Goal: Information Seeking & Learning: Learn about a topic

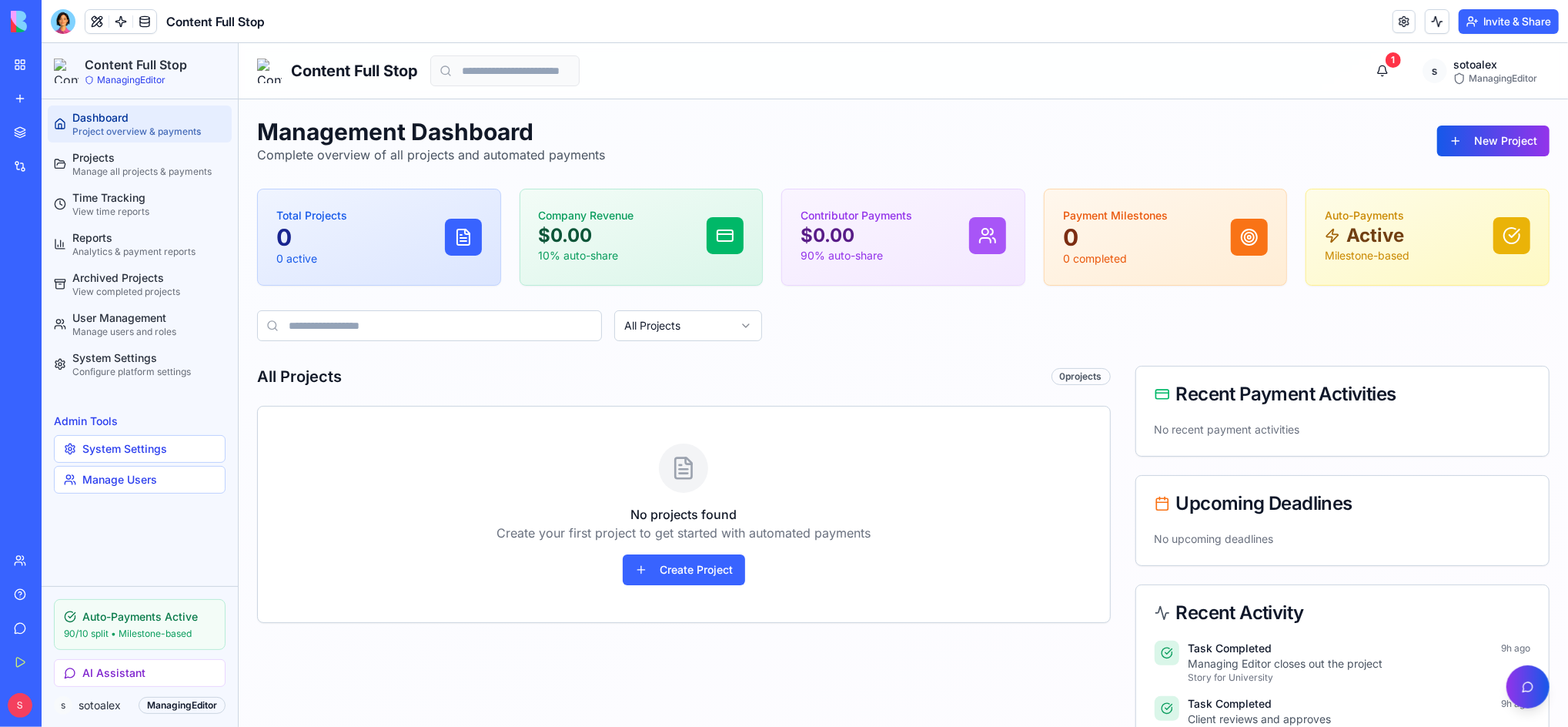
click at [933, 105] on div "Management Dashboard Complete overview of all projects and automated payments N…" at bounding box center [902, 530] width 1330 height 862
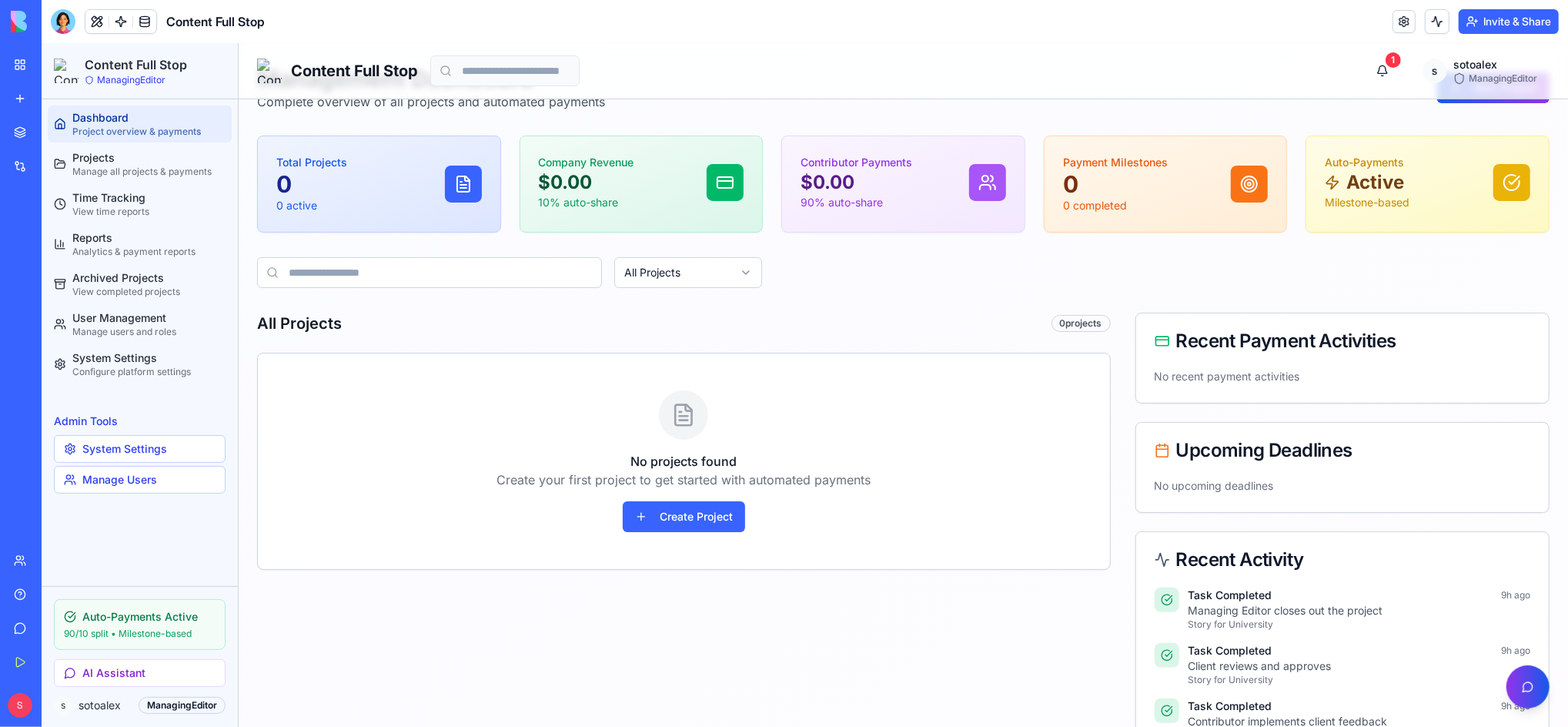
scroll to position [205, 0]
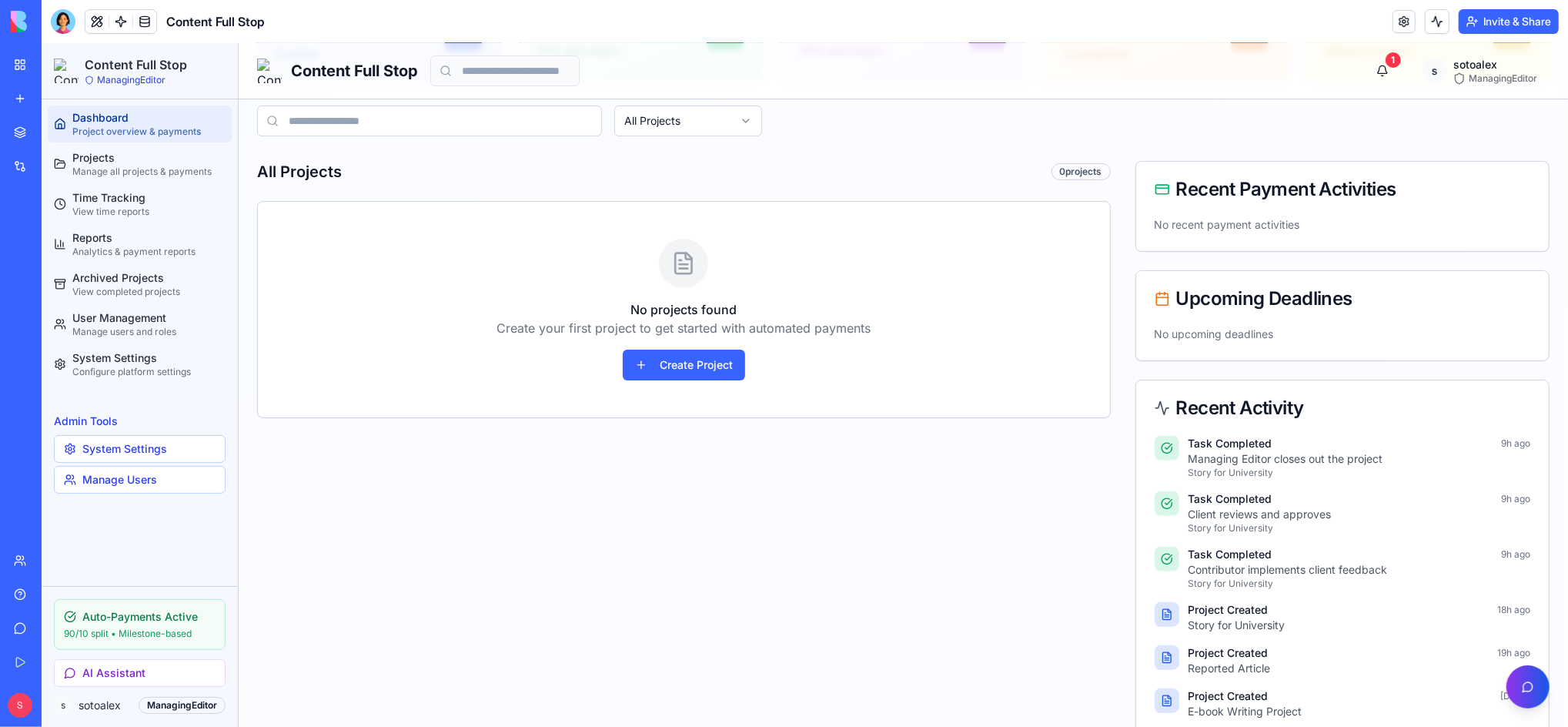
click at [57, 164] on div "Integrations" at bounding box center [47, 166] width 20 height 16
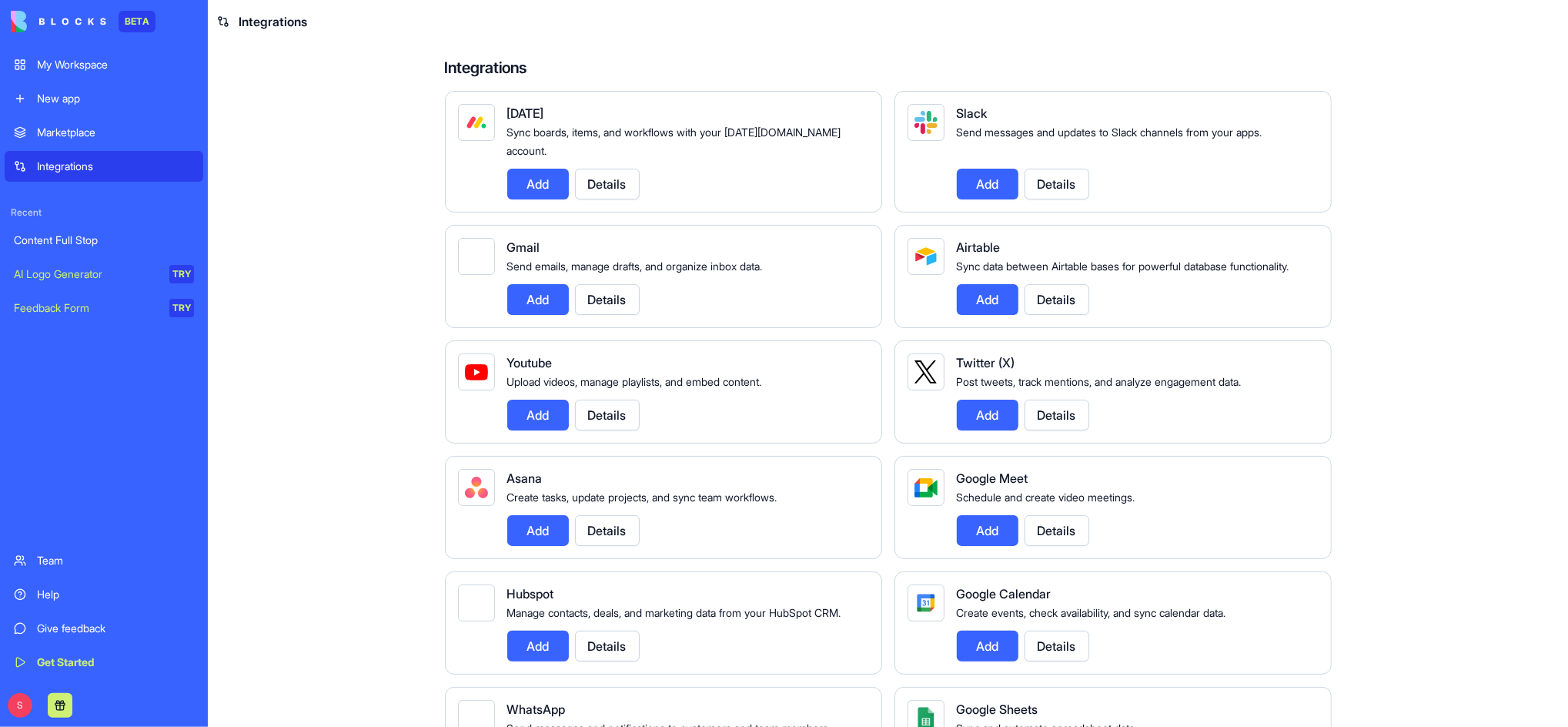
scroll to position [102, 0]
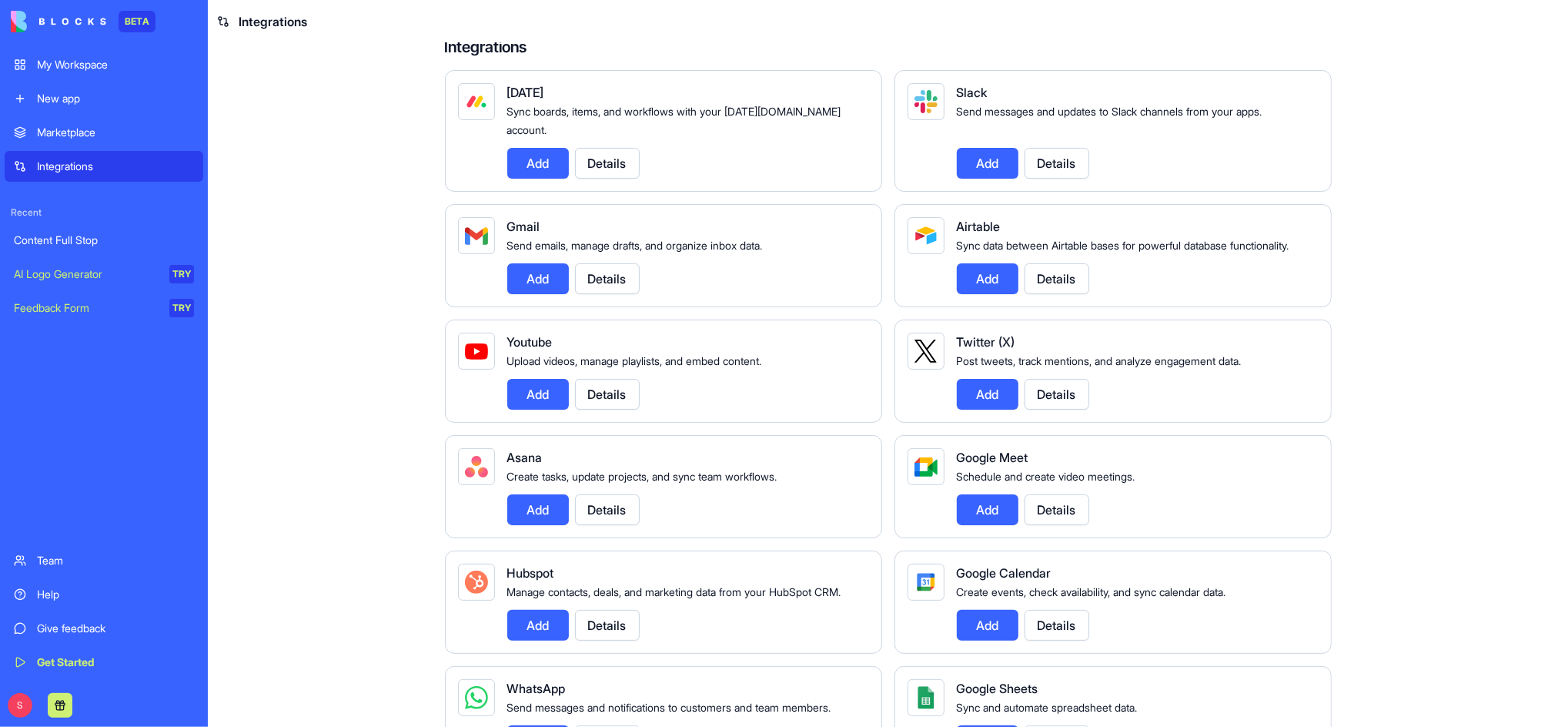
click at [1061, 640] on button "Details" at bounding box center [1057, 626] width 65 height 31
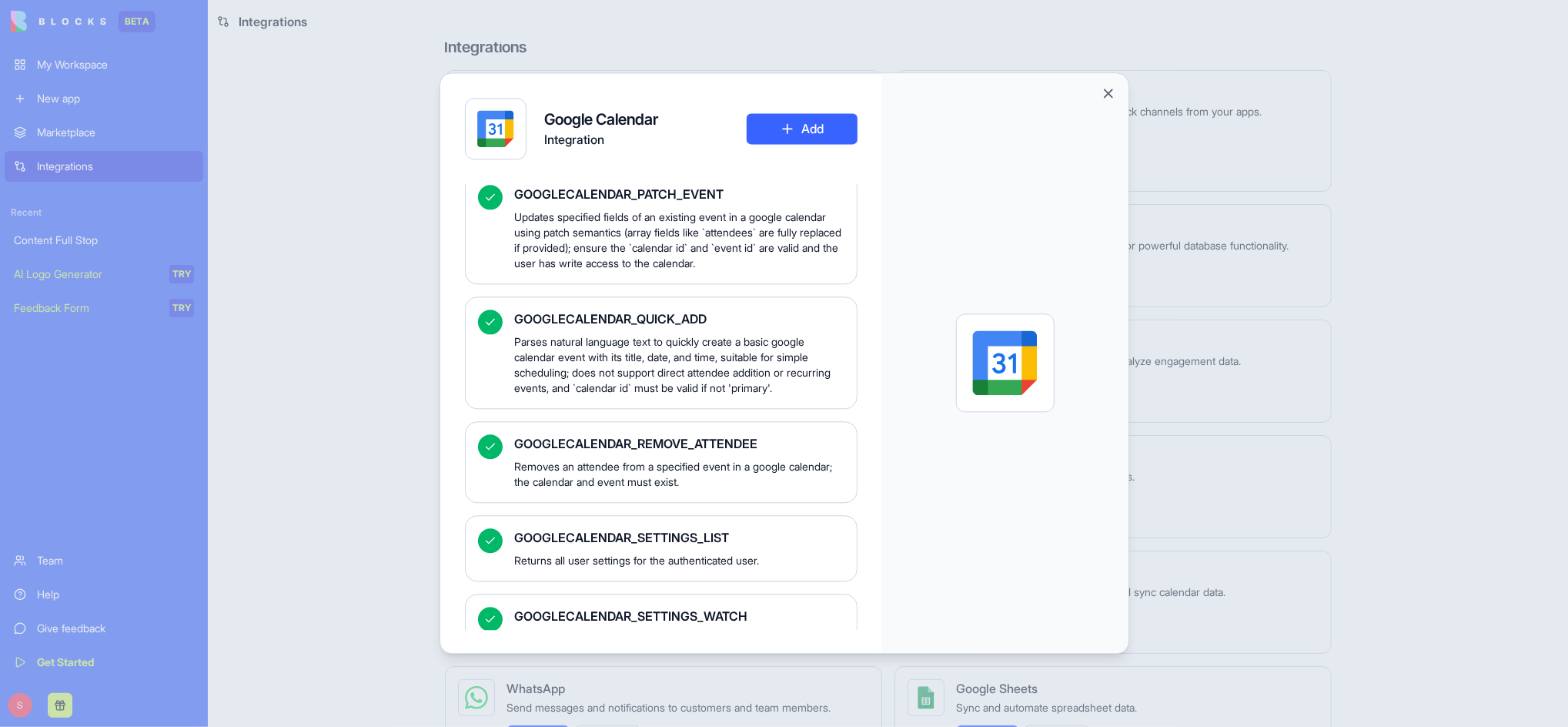
scroll to position [2546, 0]
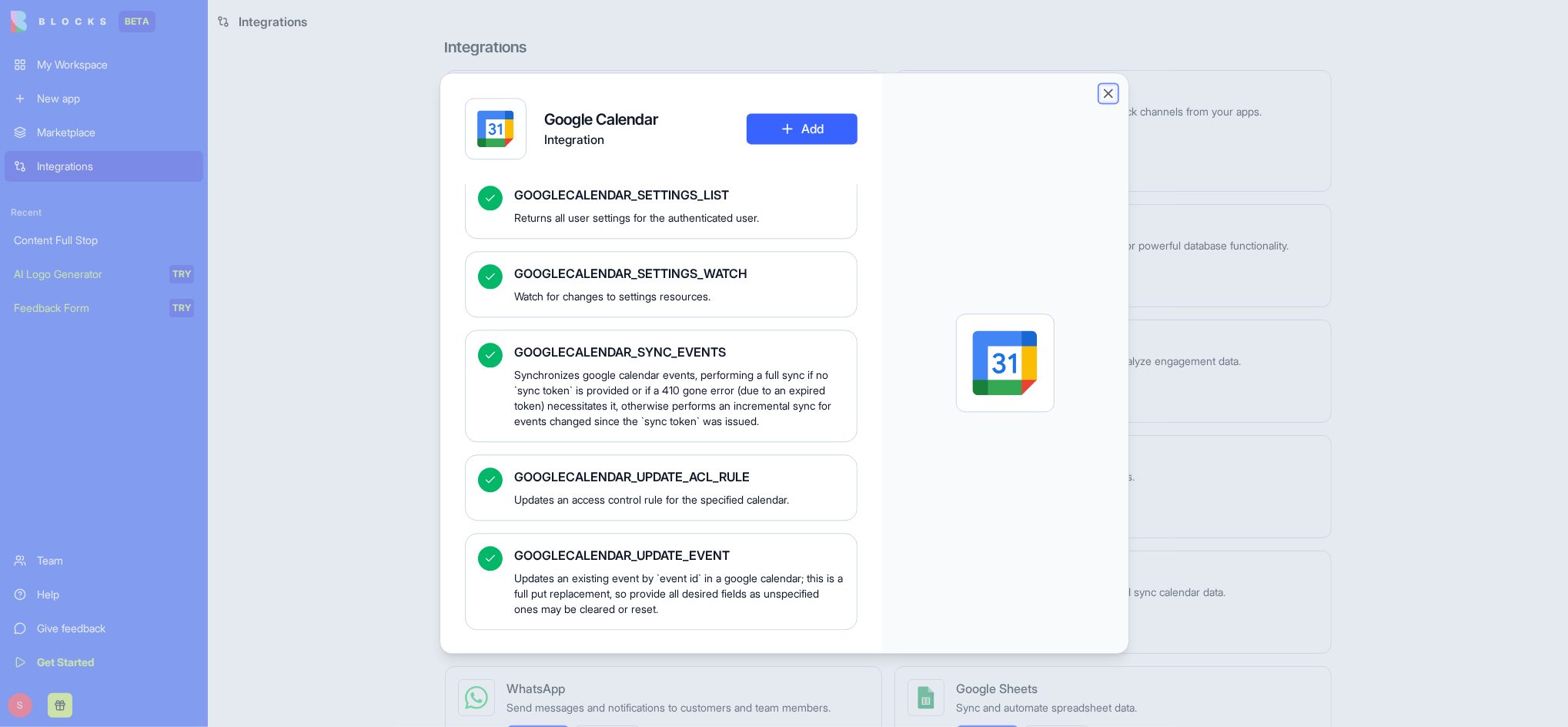
click at [1105, 96] on button "Close" at bounding box center [1108, 93] width 16 height 16
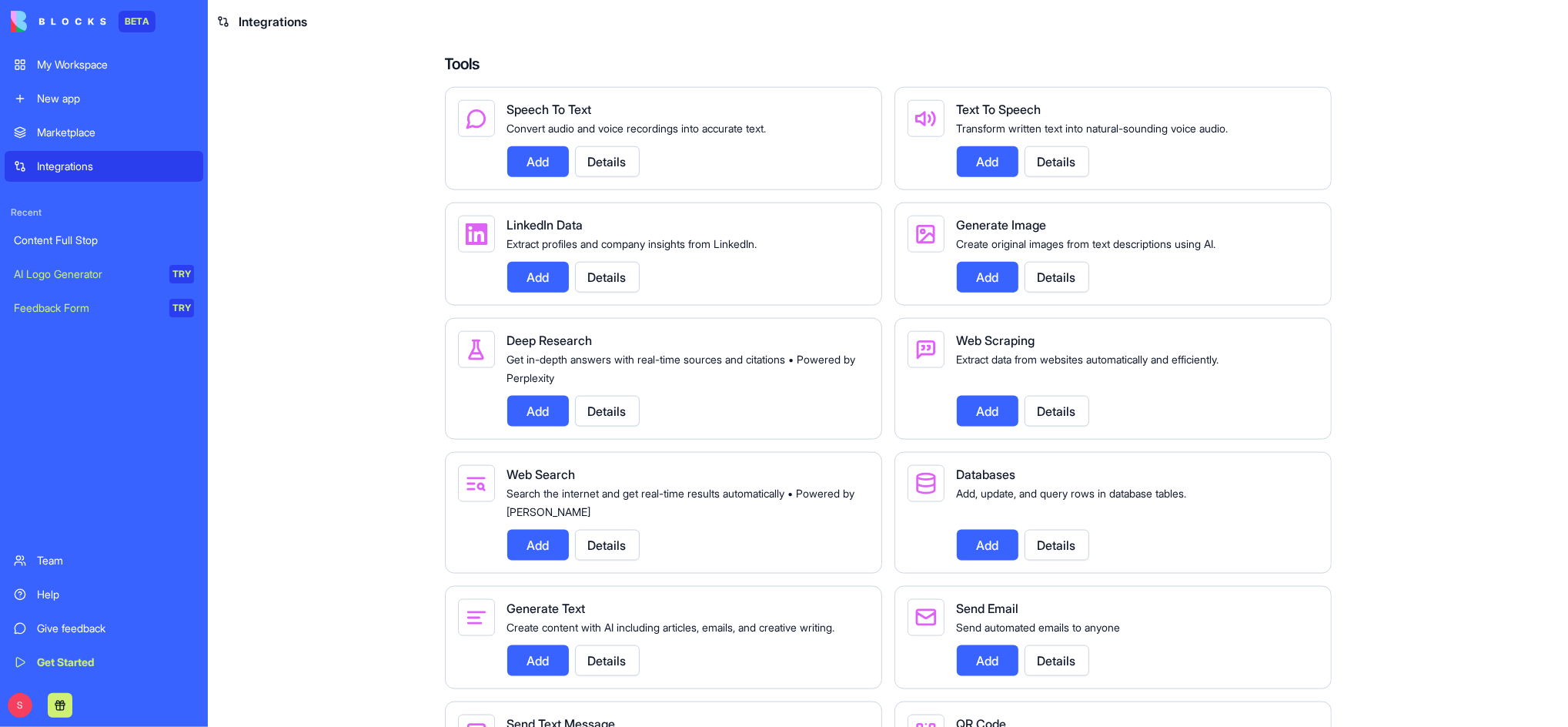
scroll to position [1540, 0]
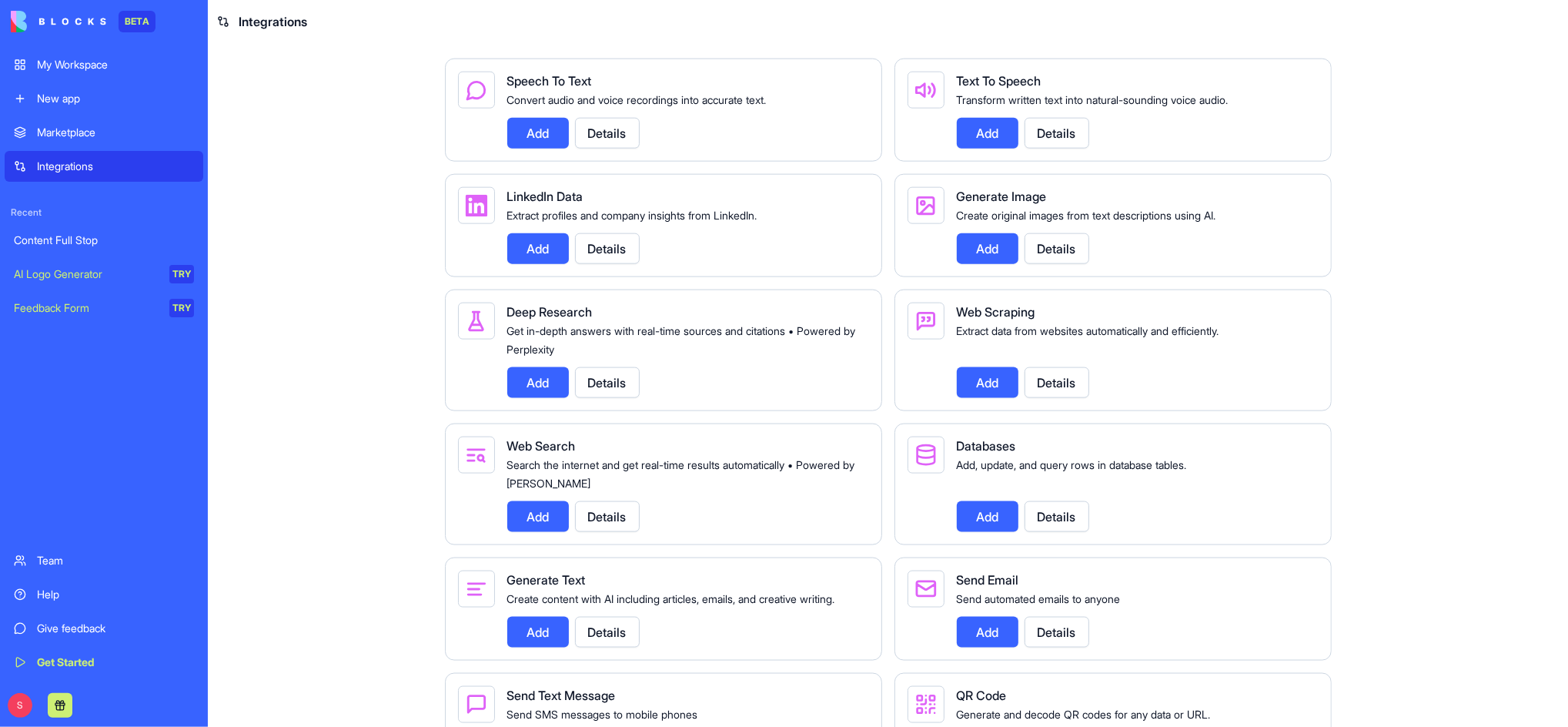
click at [1061, 398] on button "Details" at bounding box center [1057, 383] width 65 height 31
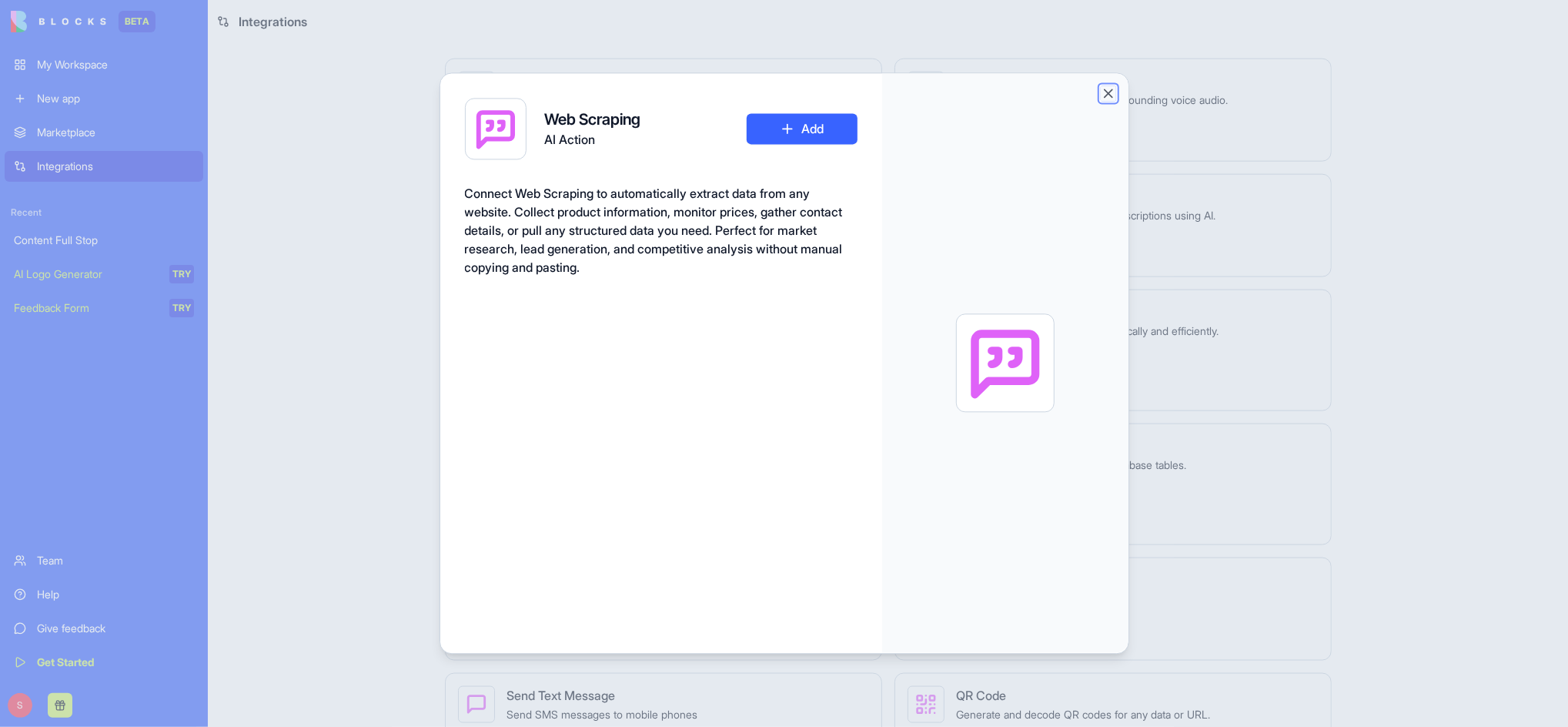
click at [1109, 96] on button "Close" at bounding box center [1108, 93] width 16 height 16
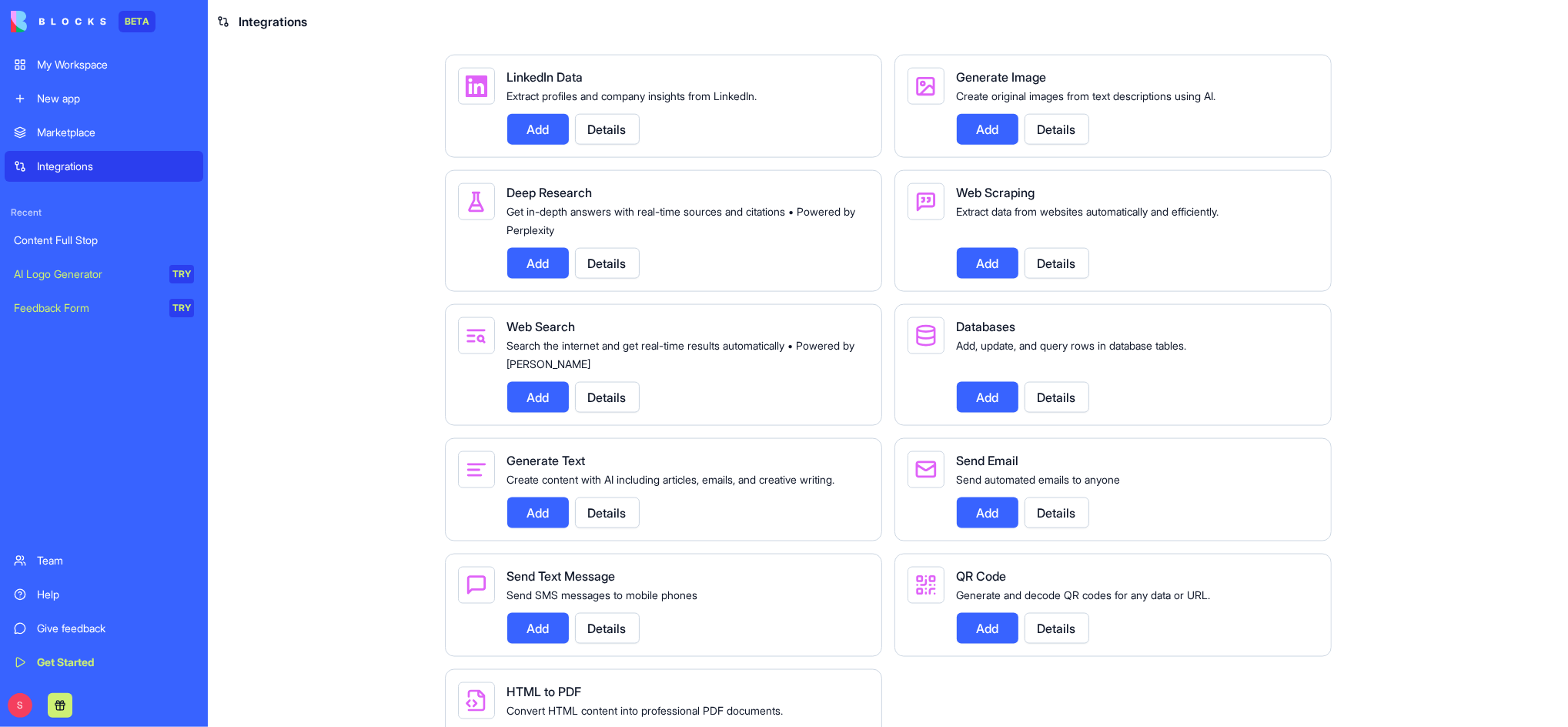
scroll to position [1556, 0]
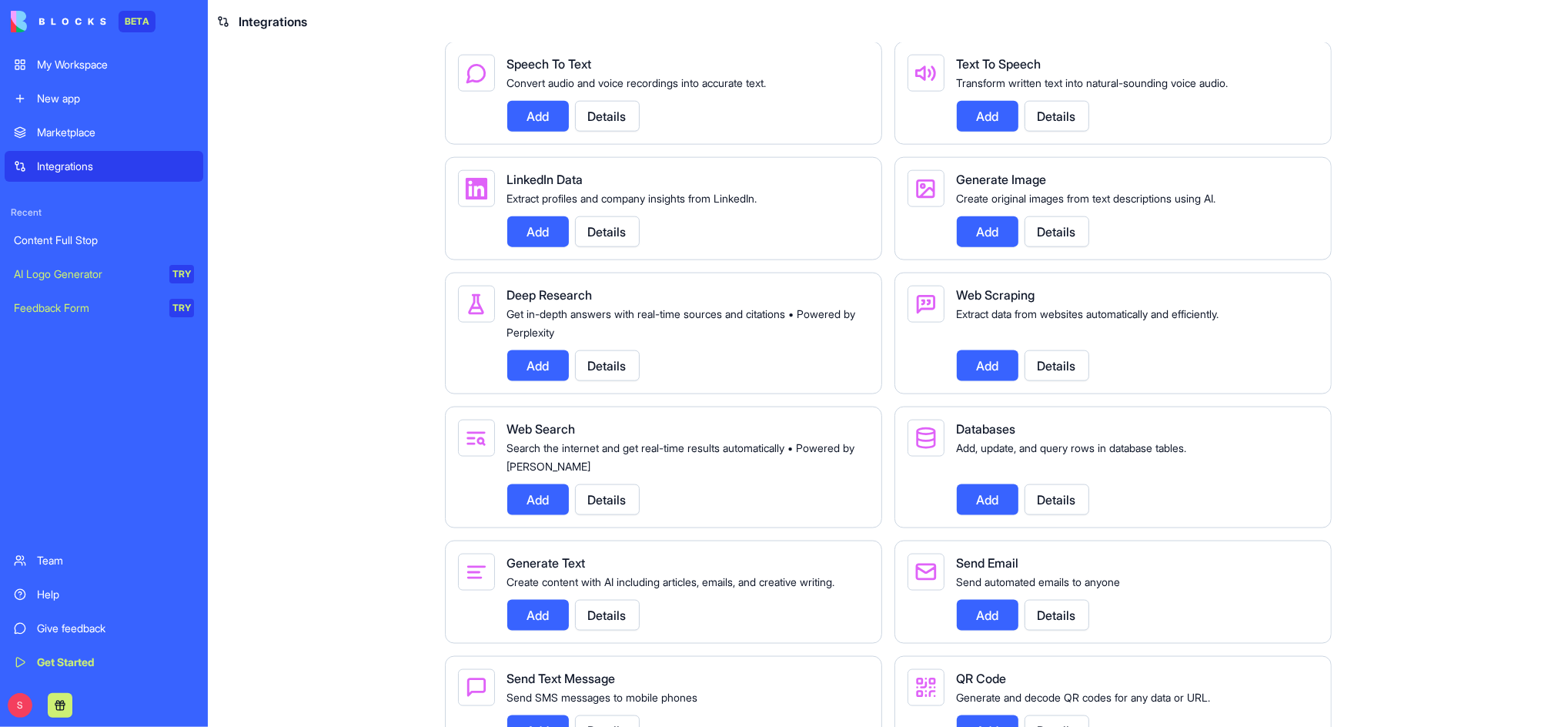
click at [78, 131] on div "Marketplace" at bounding box center [115, 132] width 157 height 16
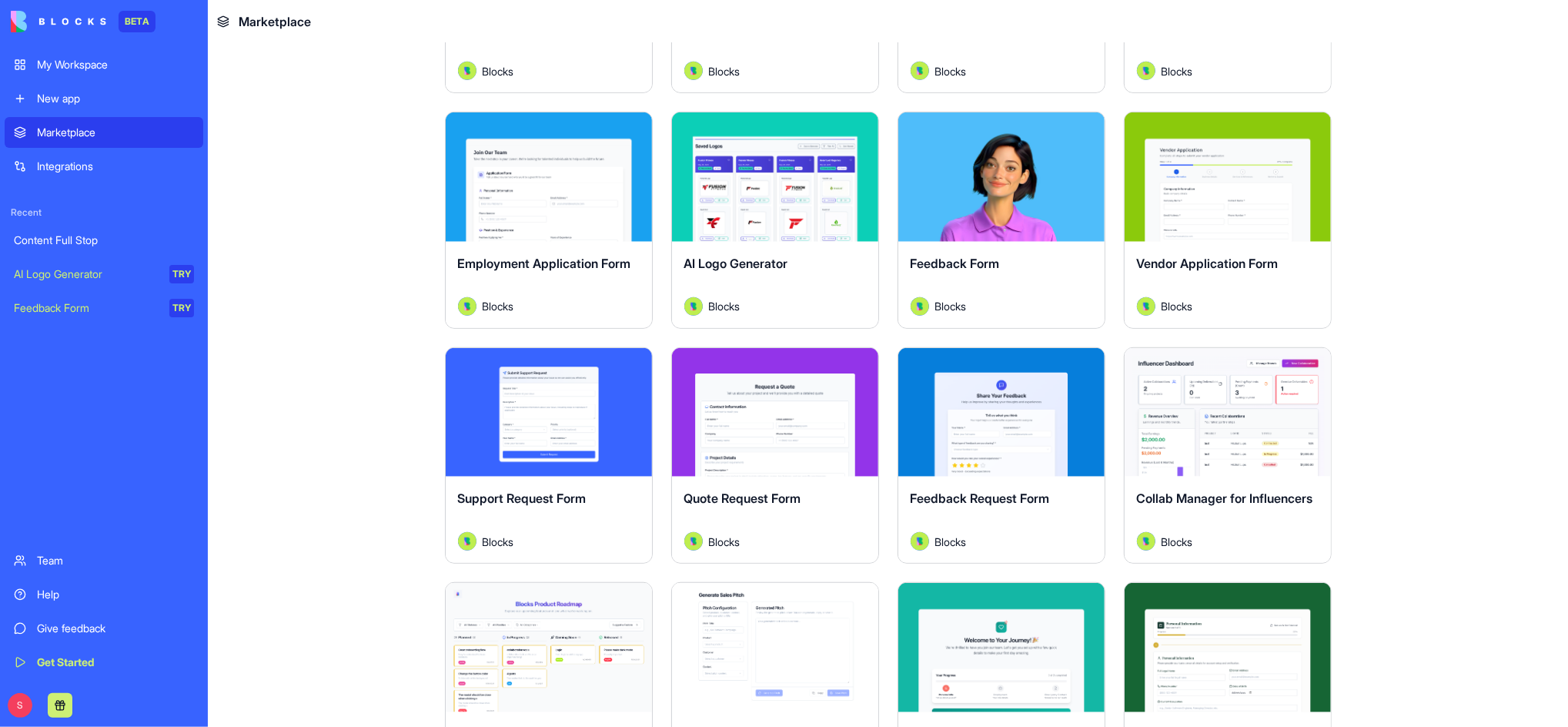
scroll to position [718, 0]
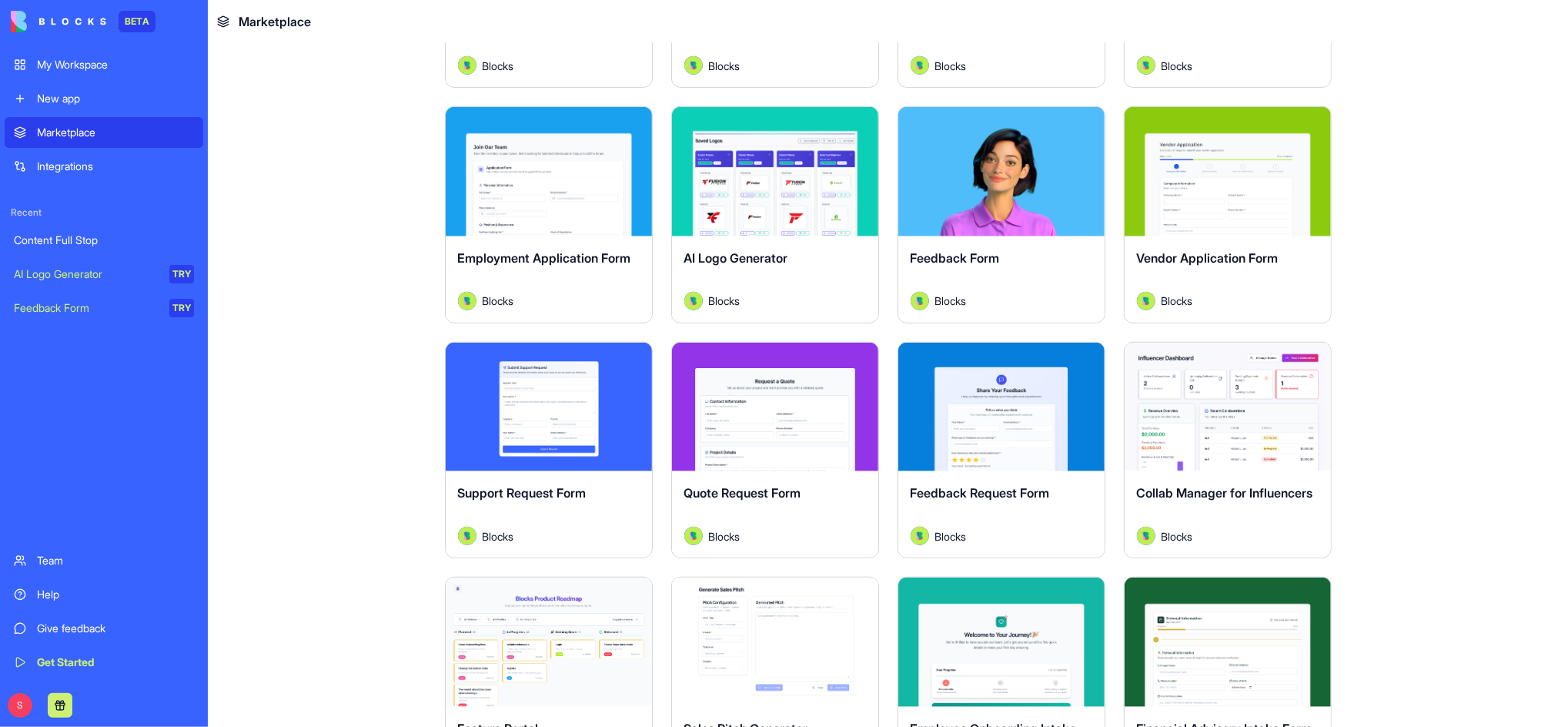
click at [1225, 397] on button "Explore" at bounding box center [1227, 406] width 115 height 31
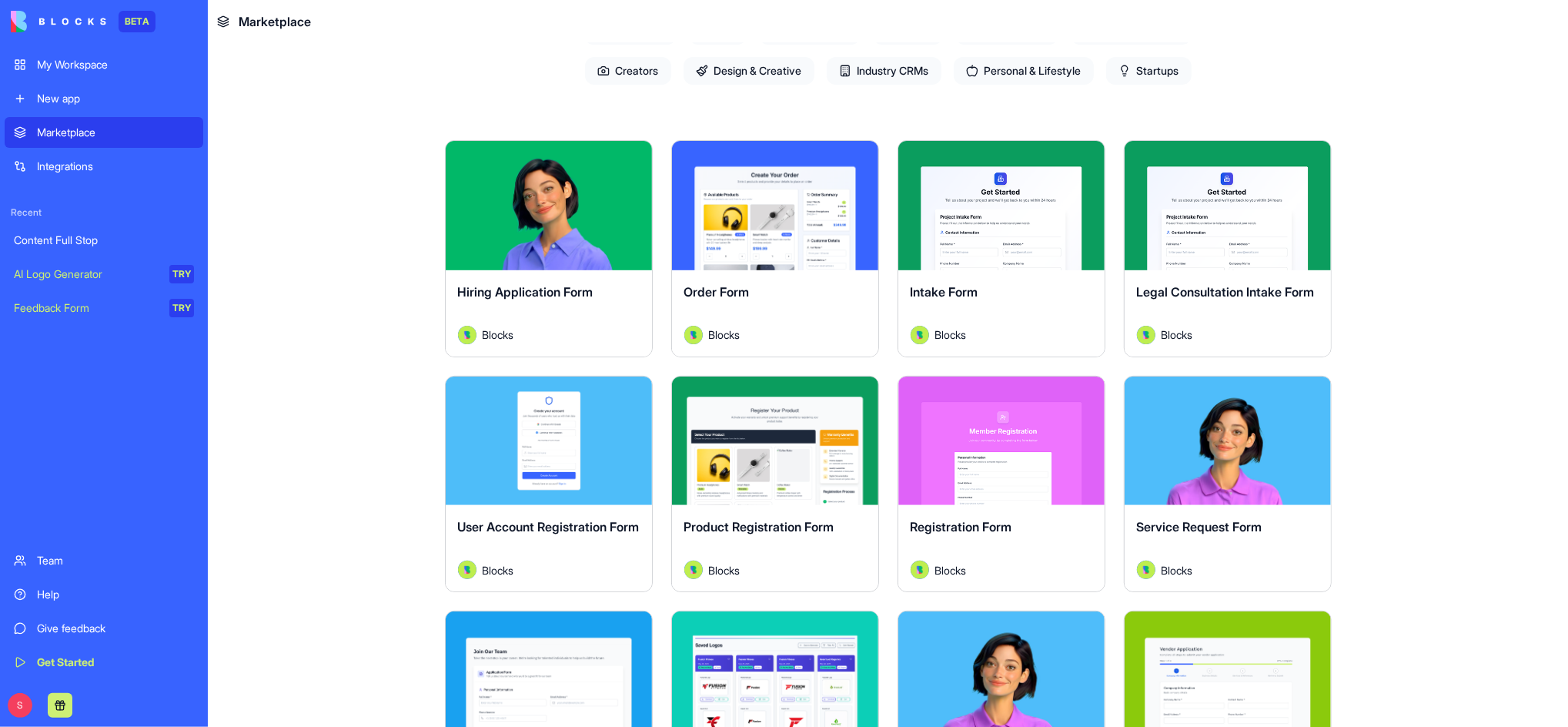
scroll to position [205, 0]
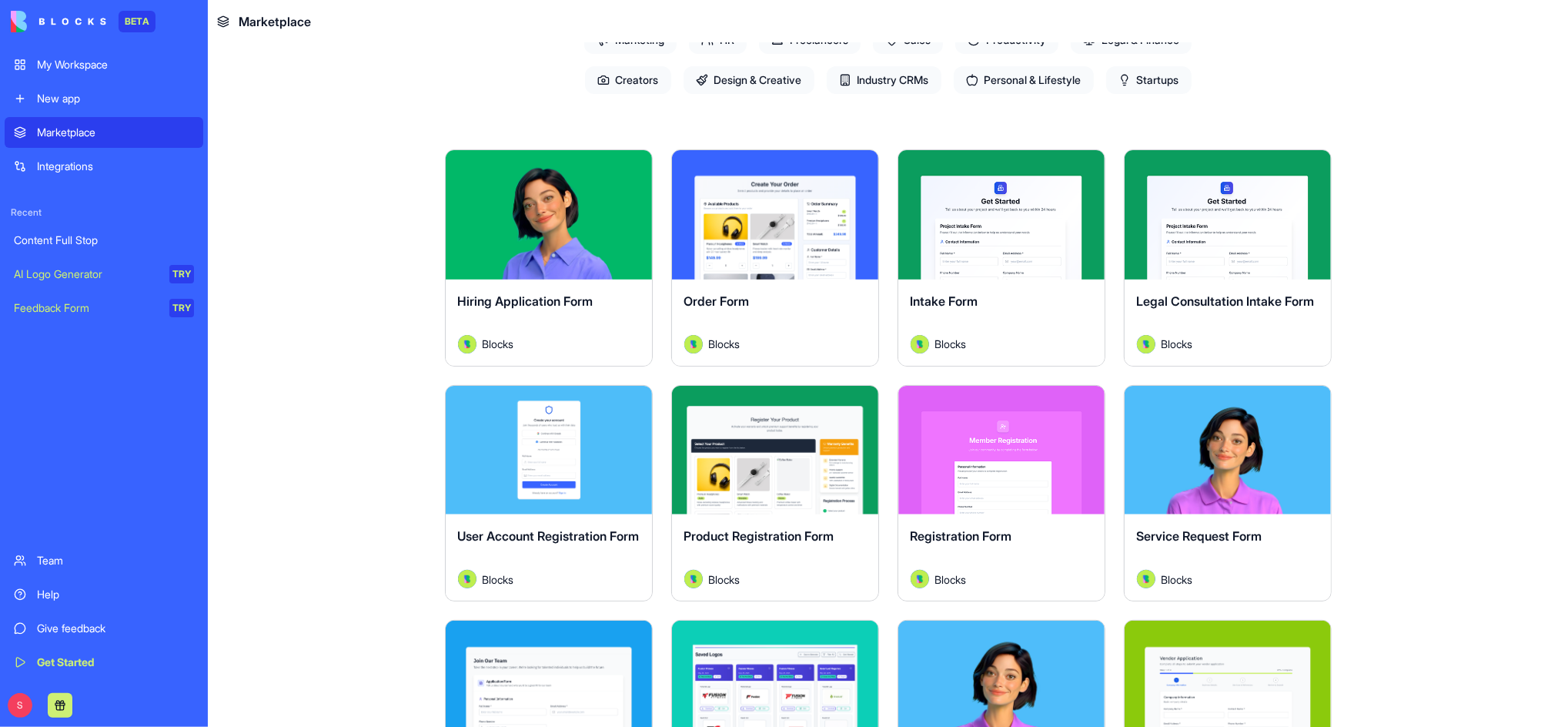
click at [858, 87] on span "Industry CRMs" at bounding box center [884, 79] width 115 height 27
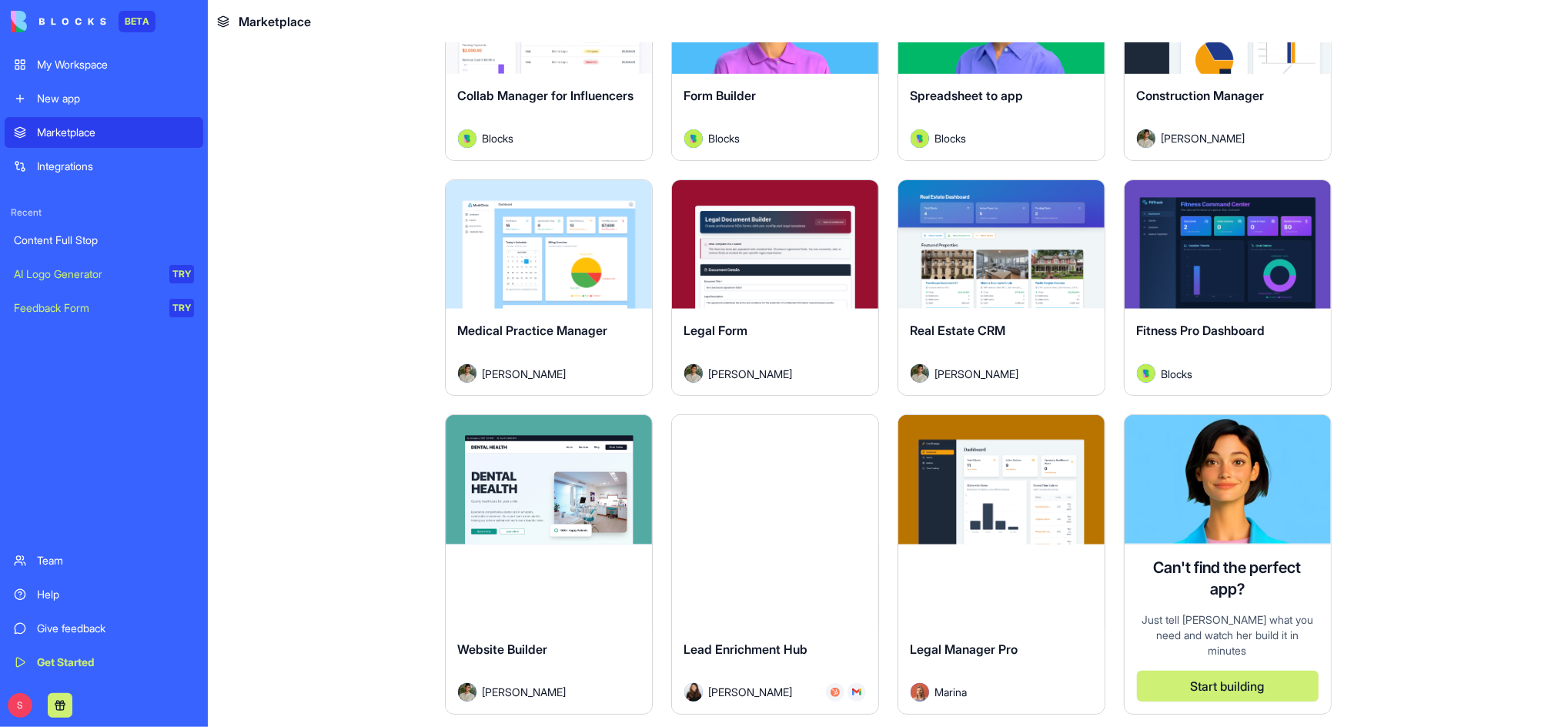
scroll to position [616, 0]
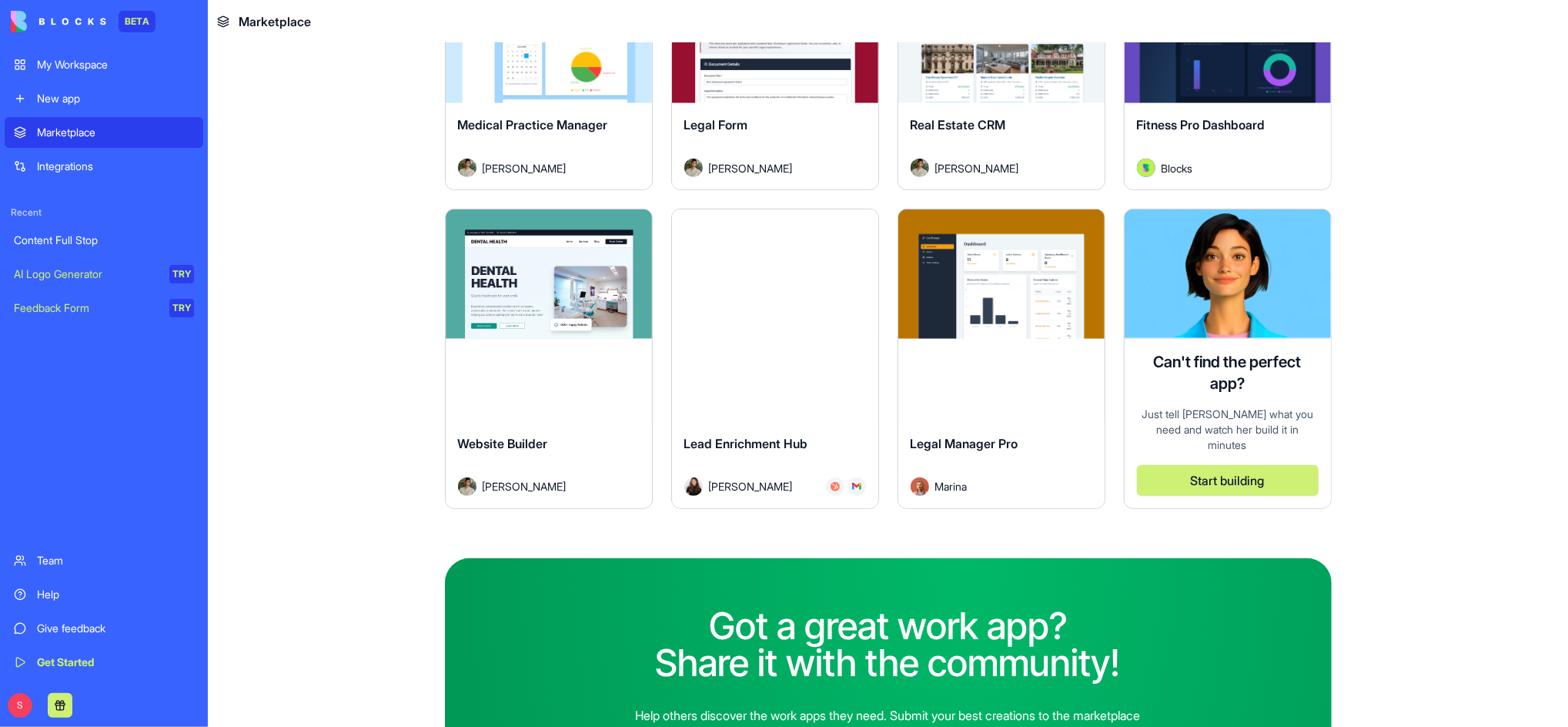
click at [550, 281] on button "Explore" at bounding box center [549, 274] width 115 height 31
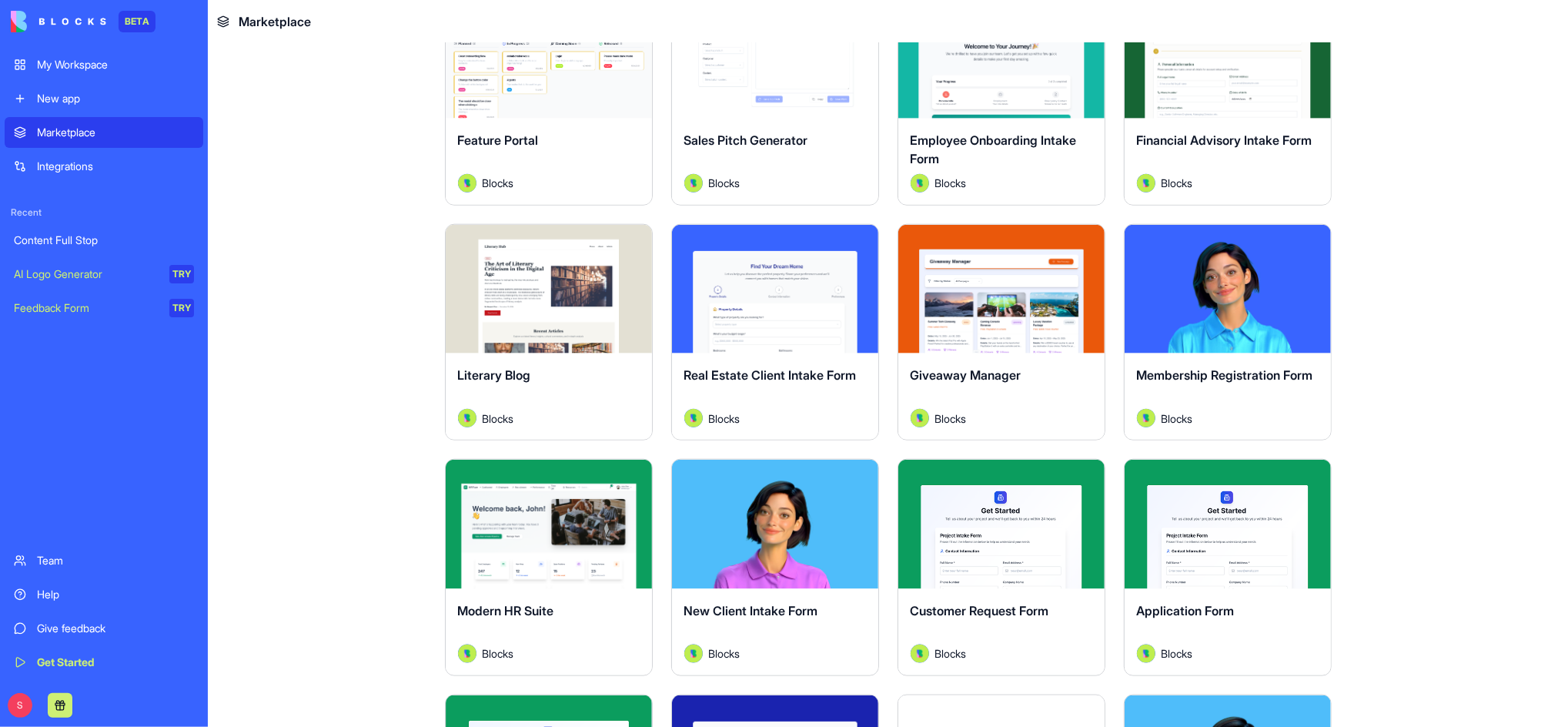
scroll to position [1334, 0]
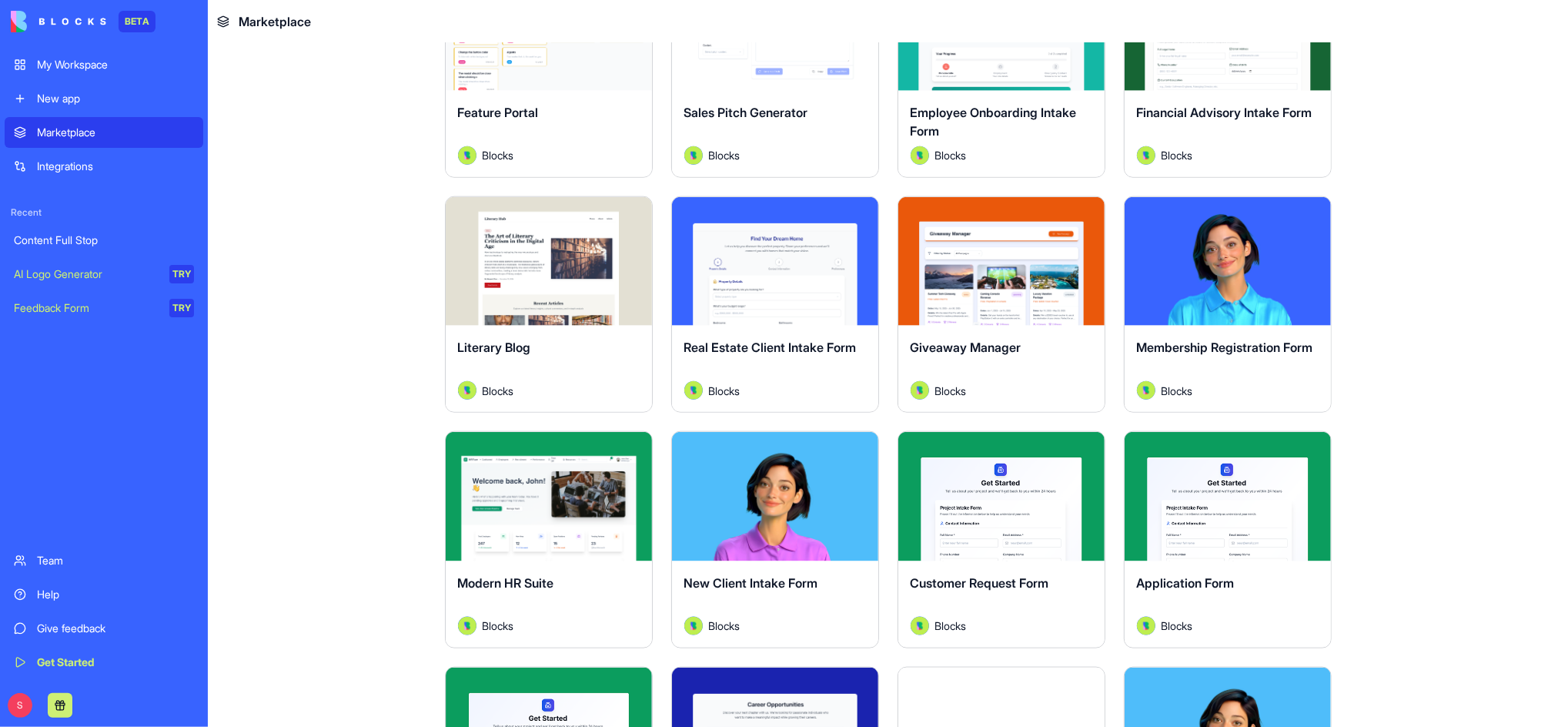
click at [517, 267] on button "Explore" at bounding box center [549, 261] width 115 height 31
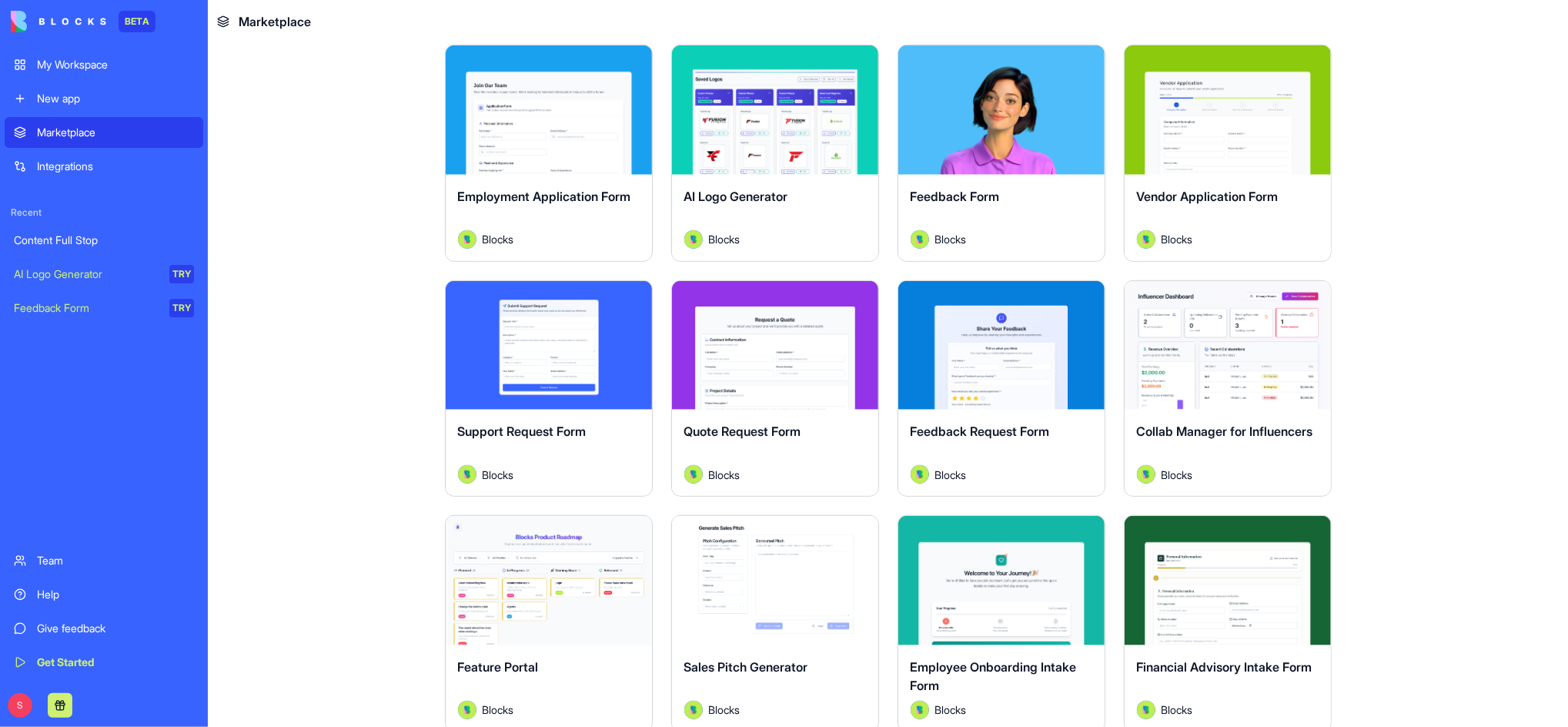
scroll to position [1027, 0]
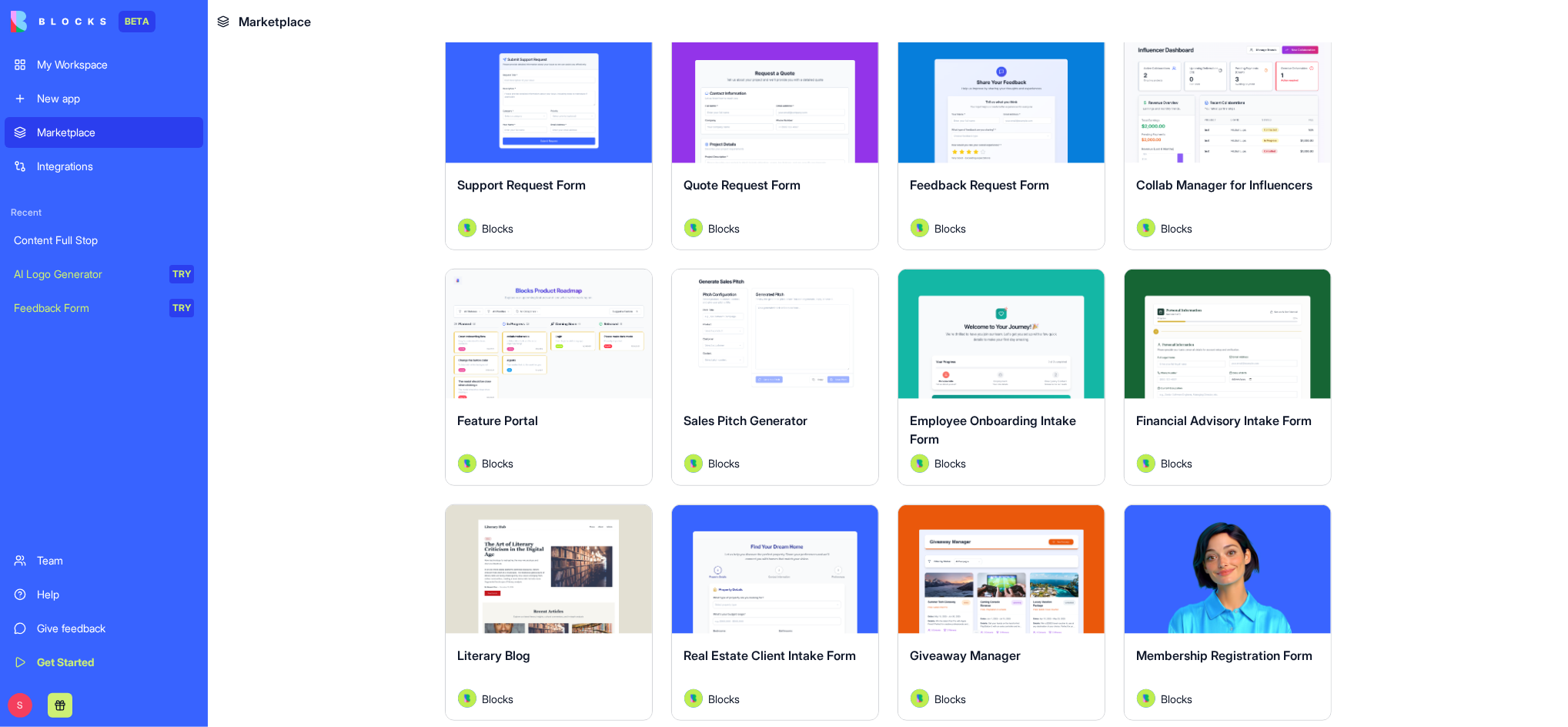
click at [1000, 331] on button "Explore" at bounding box center [1001, 334] width 115 height 31
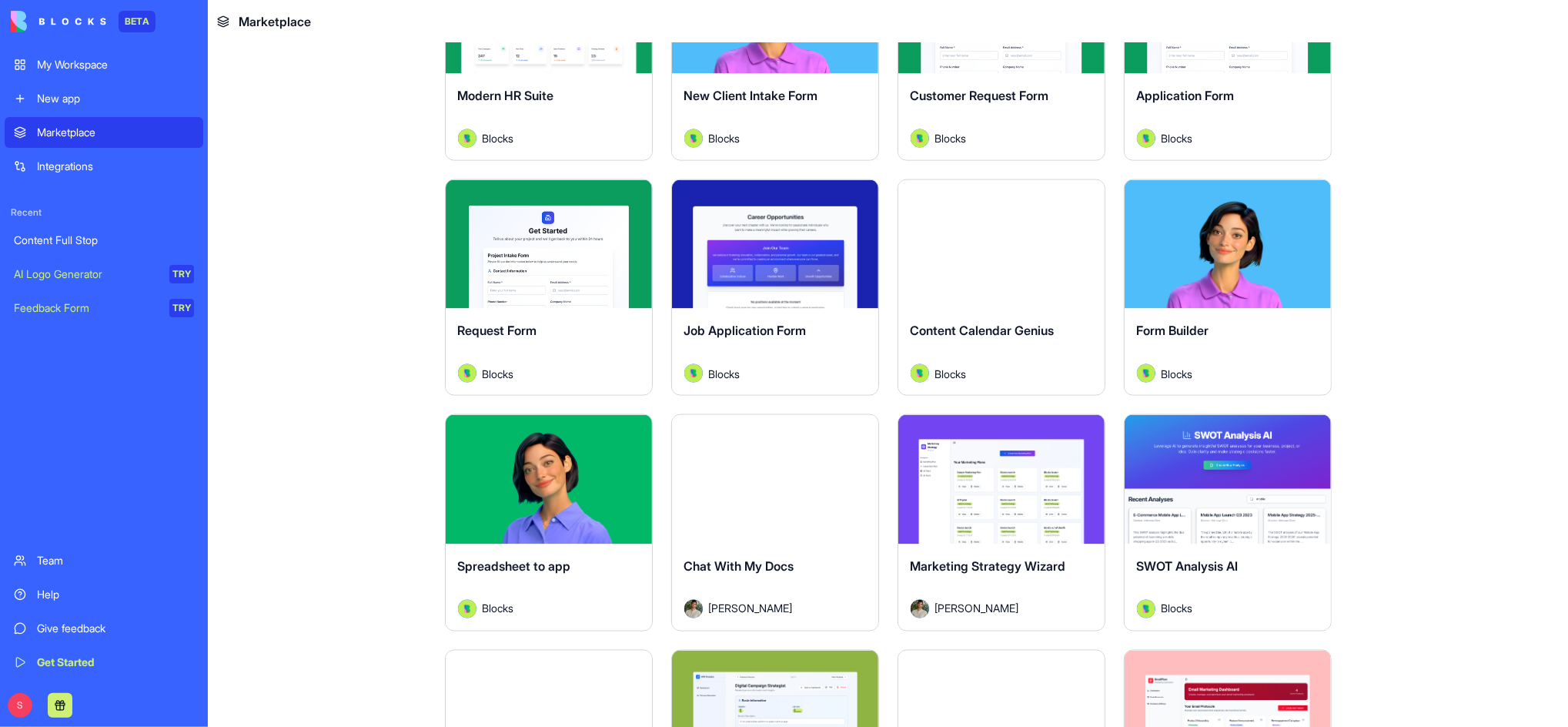
scroll to position [1848, 0]
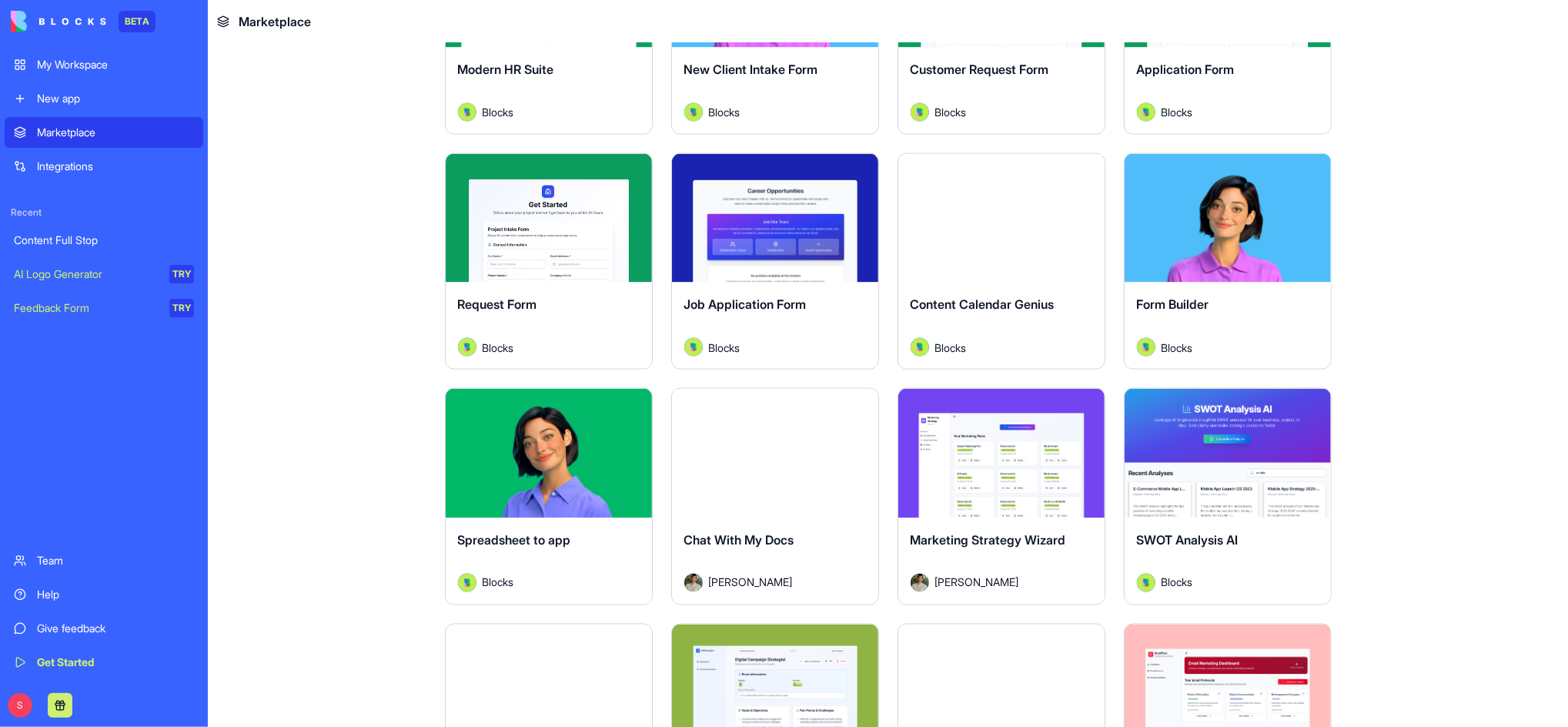
click at [984, 444] on button "Explore" at bounding box center [1001, 454] width 115 height 31
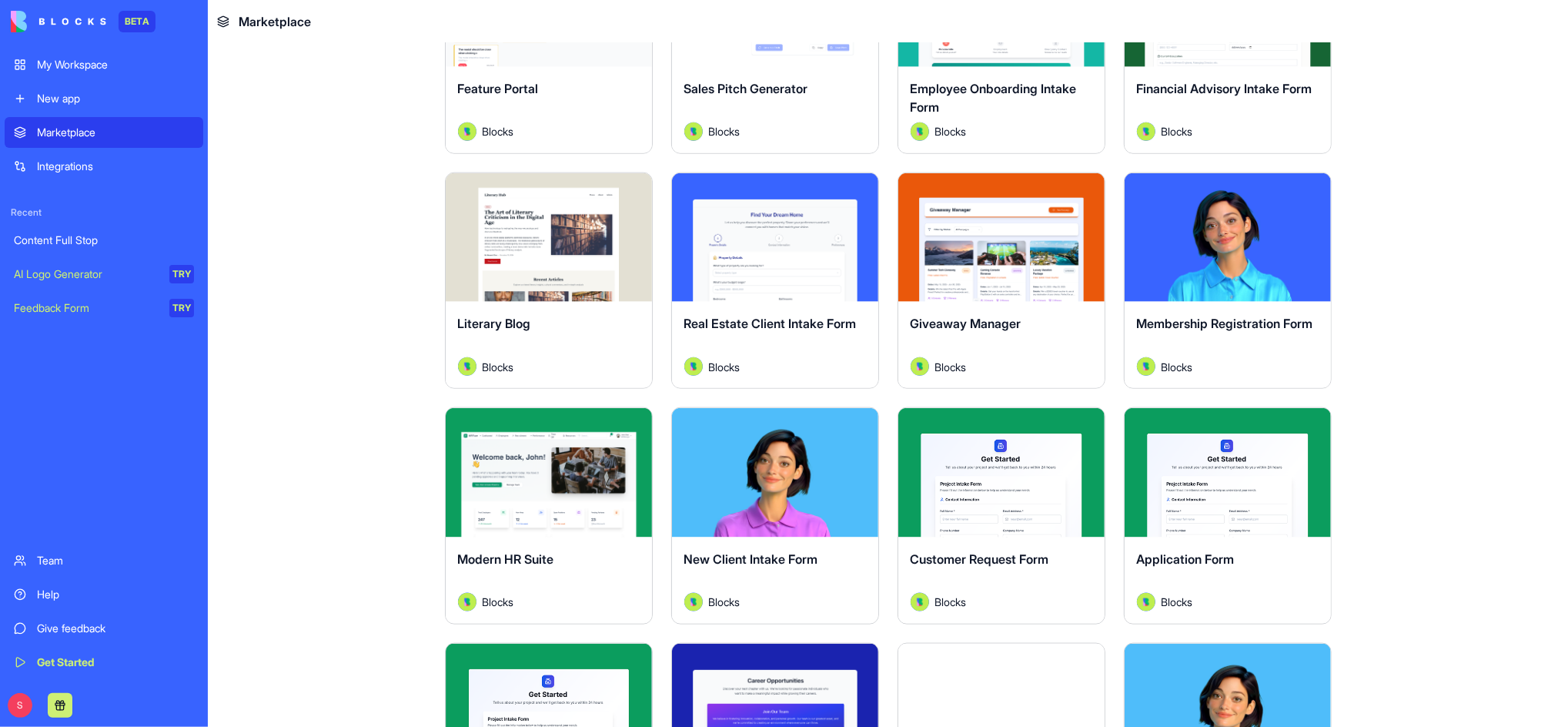
scroll to position [1437, 0]
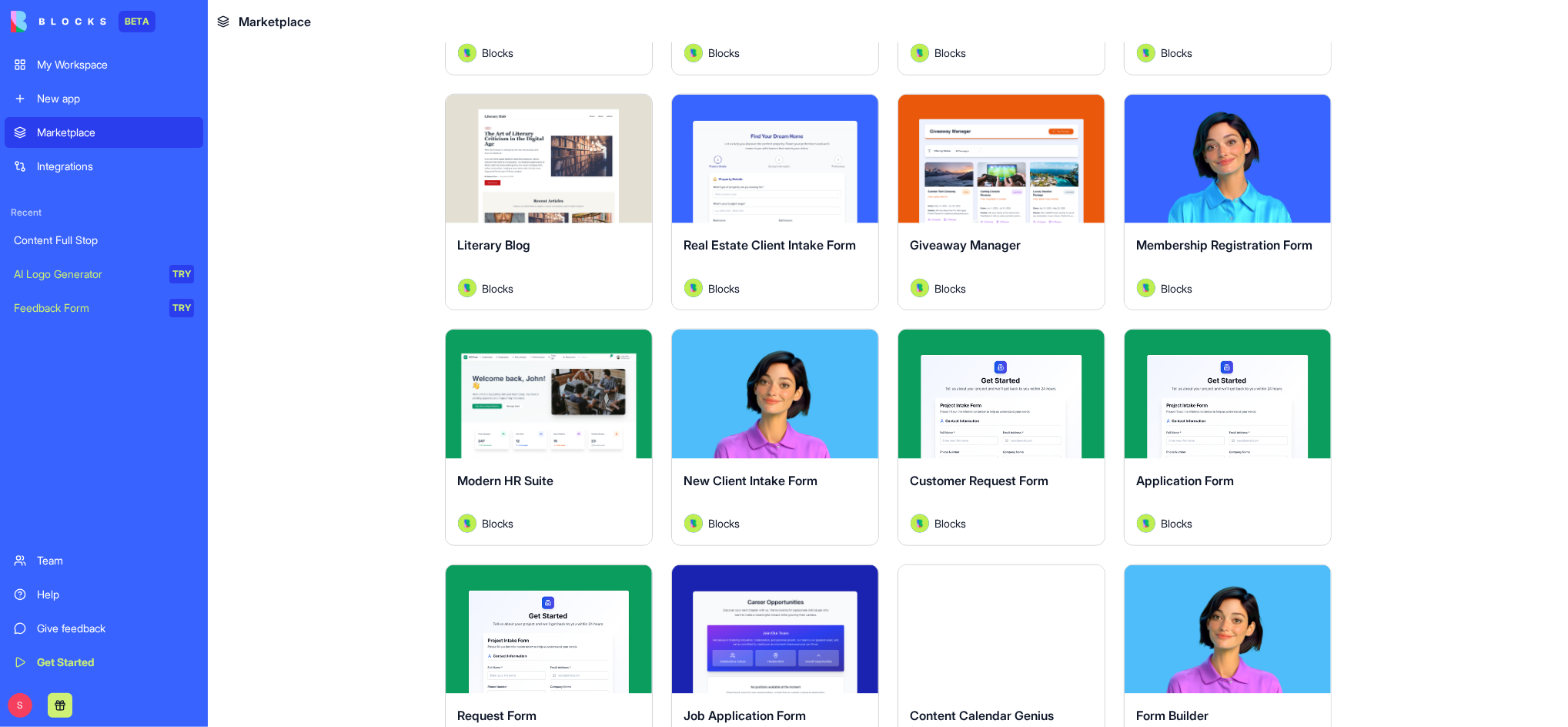
click at [1213, 153] on button "Explore" at bounding box center [1227, 159] width 115 height 31
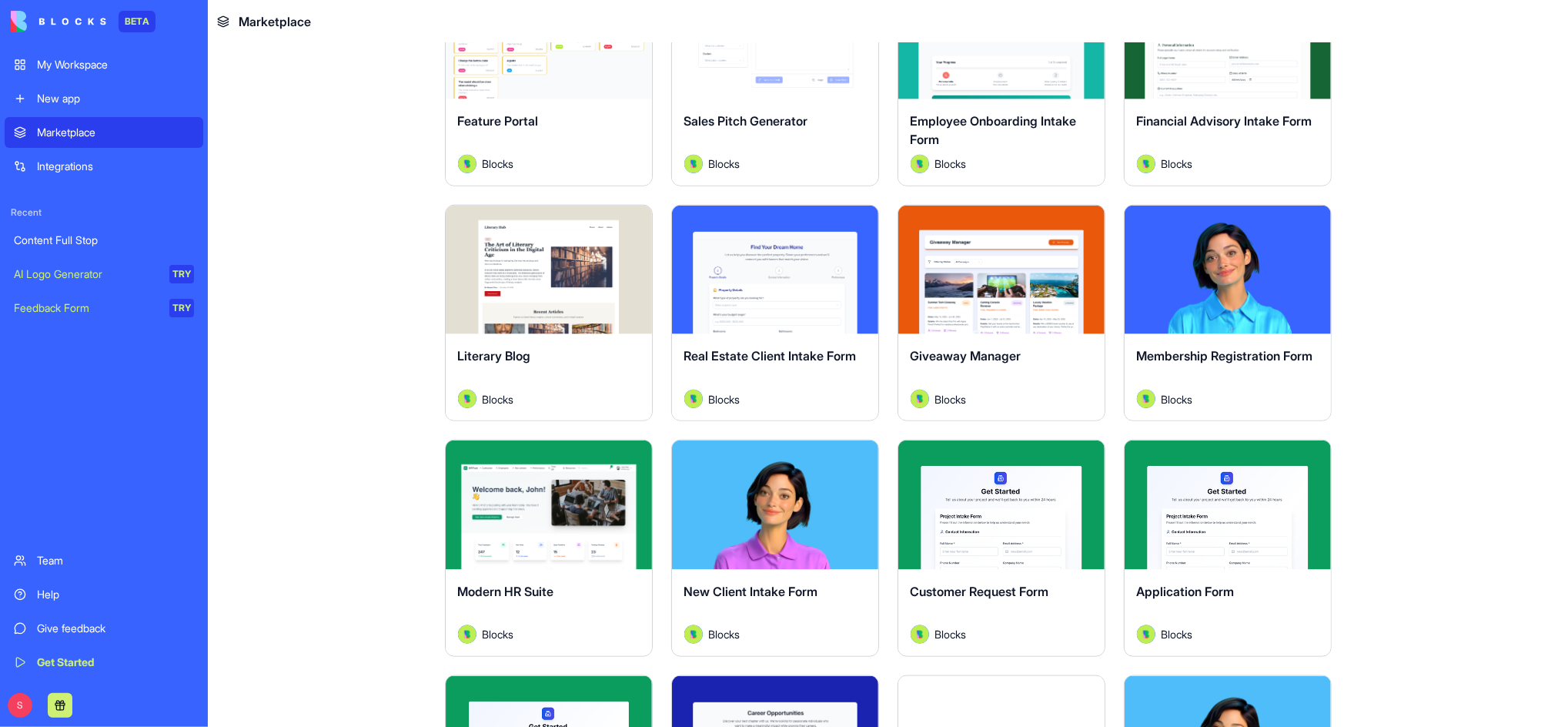
scroll to position [1437, 0]
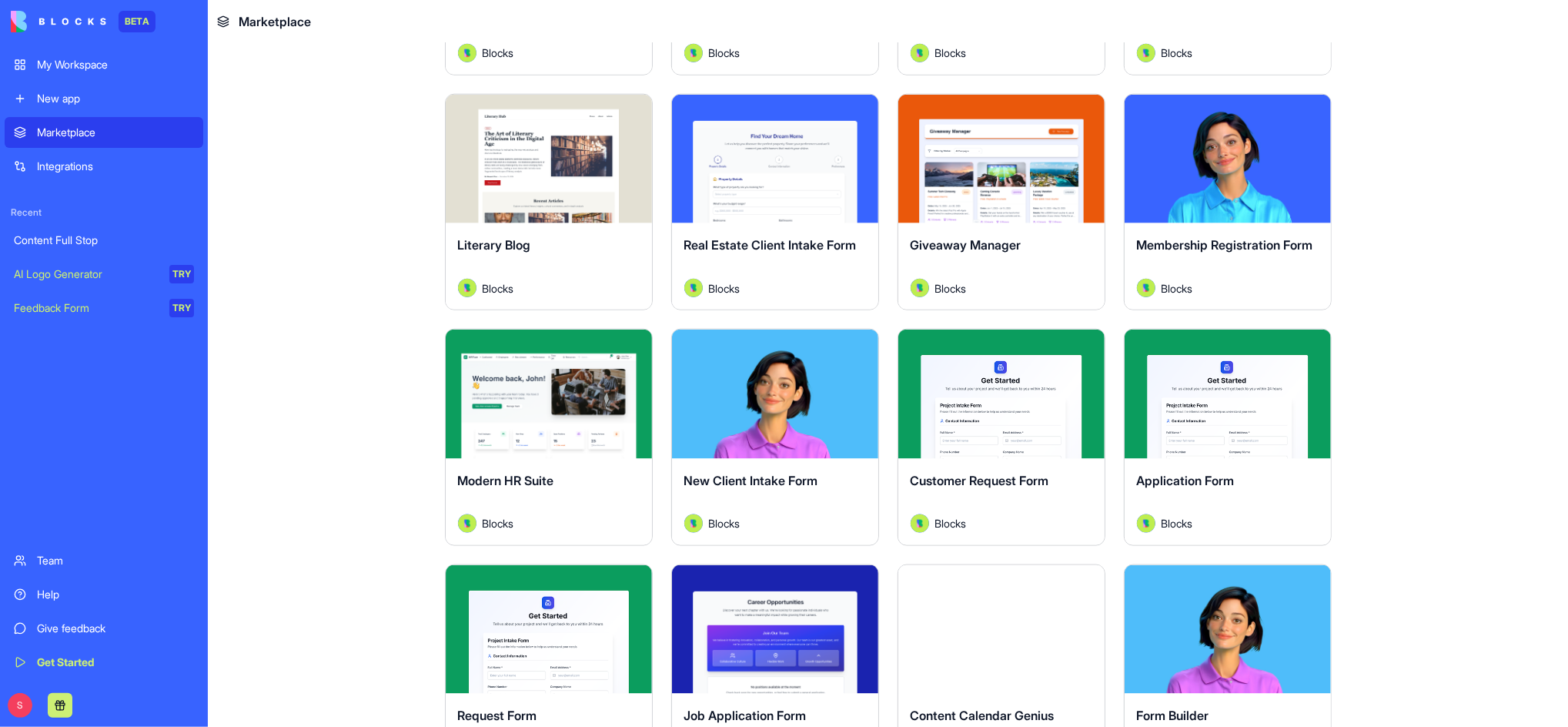
click at [772, 395] on button "Explore" at bounding box center [775, 395] width 115 height 31
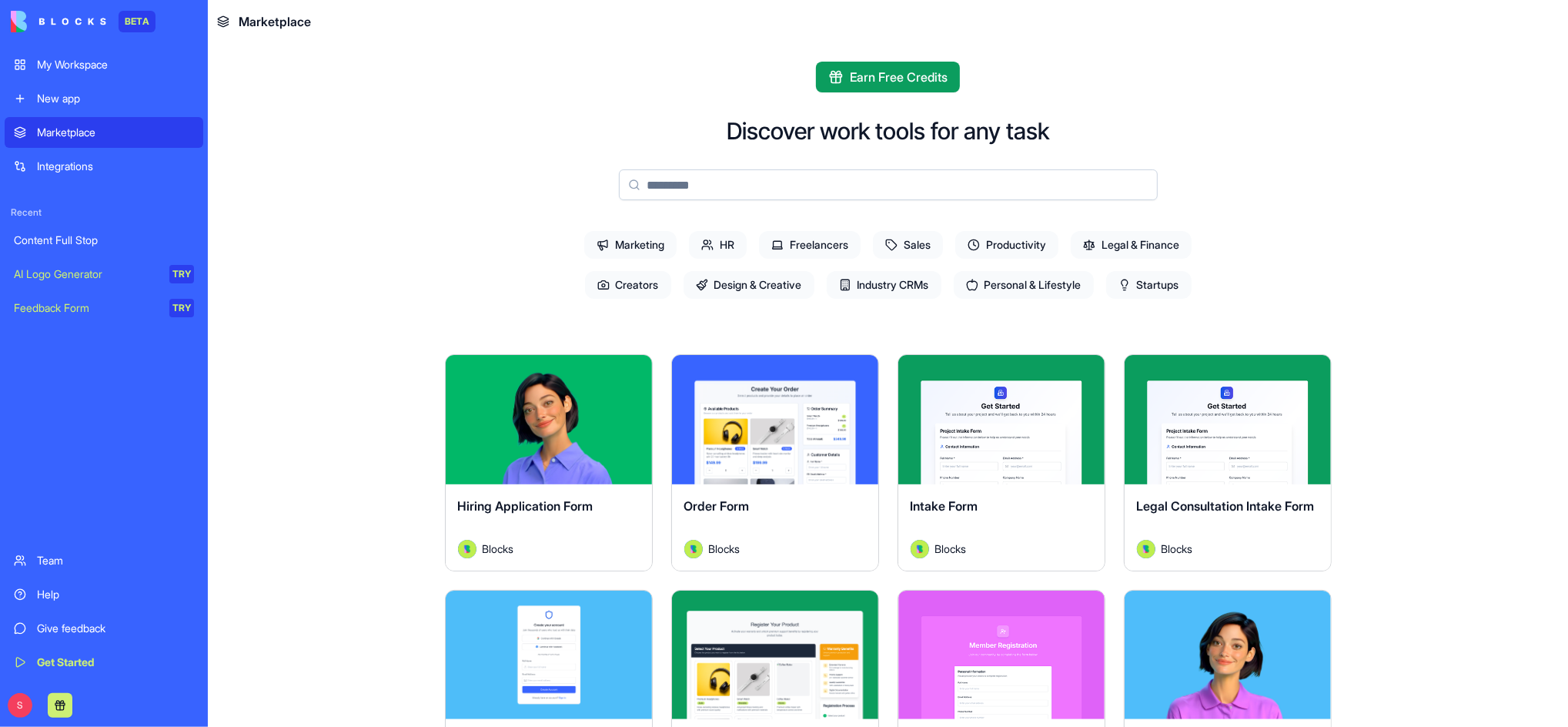
click at [70, 164] on div "Integrations" at bounding box center [115, 166] width 157 height 16
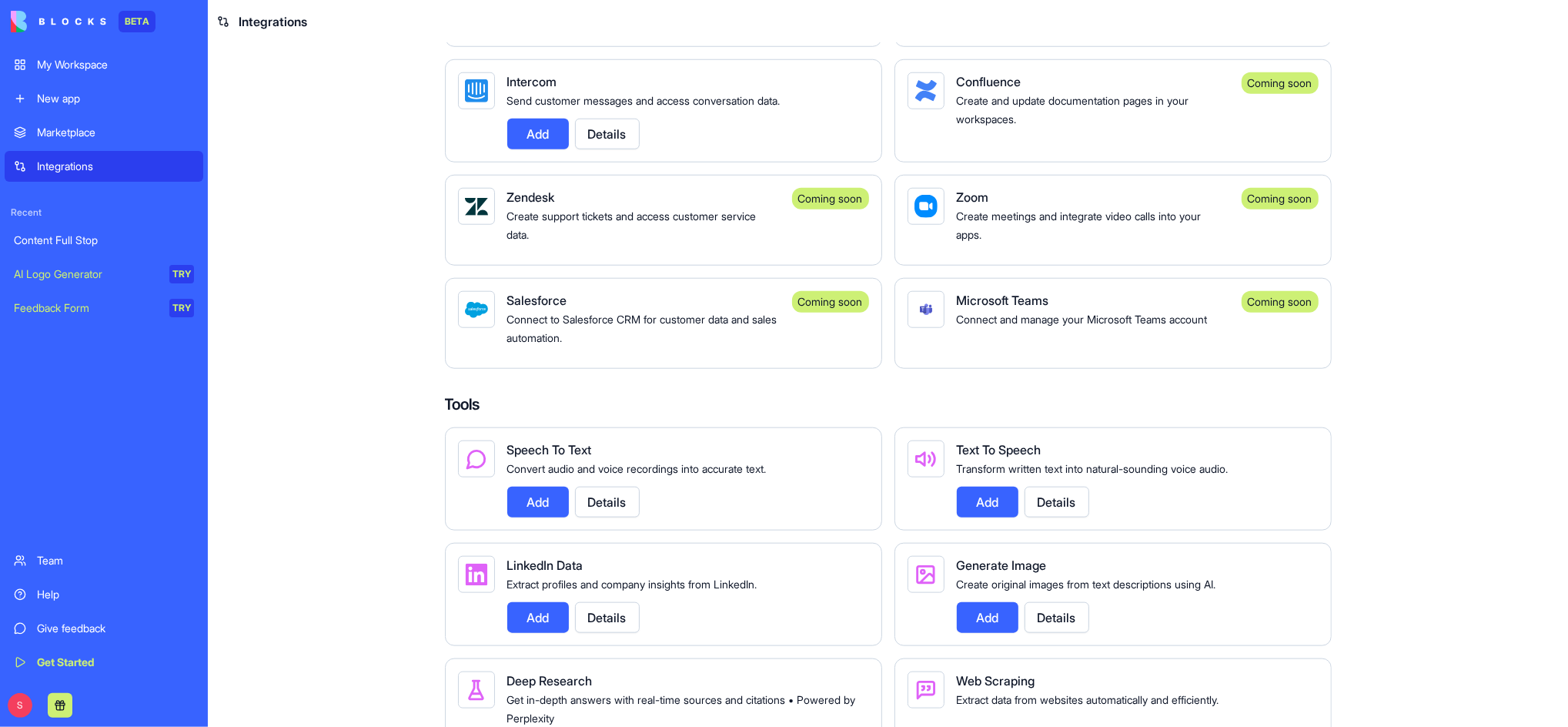
scroll to position [1540, 0]
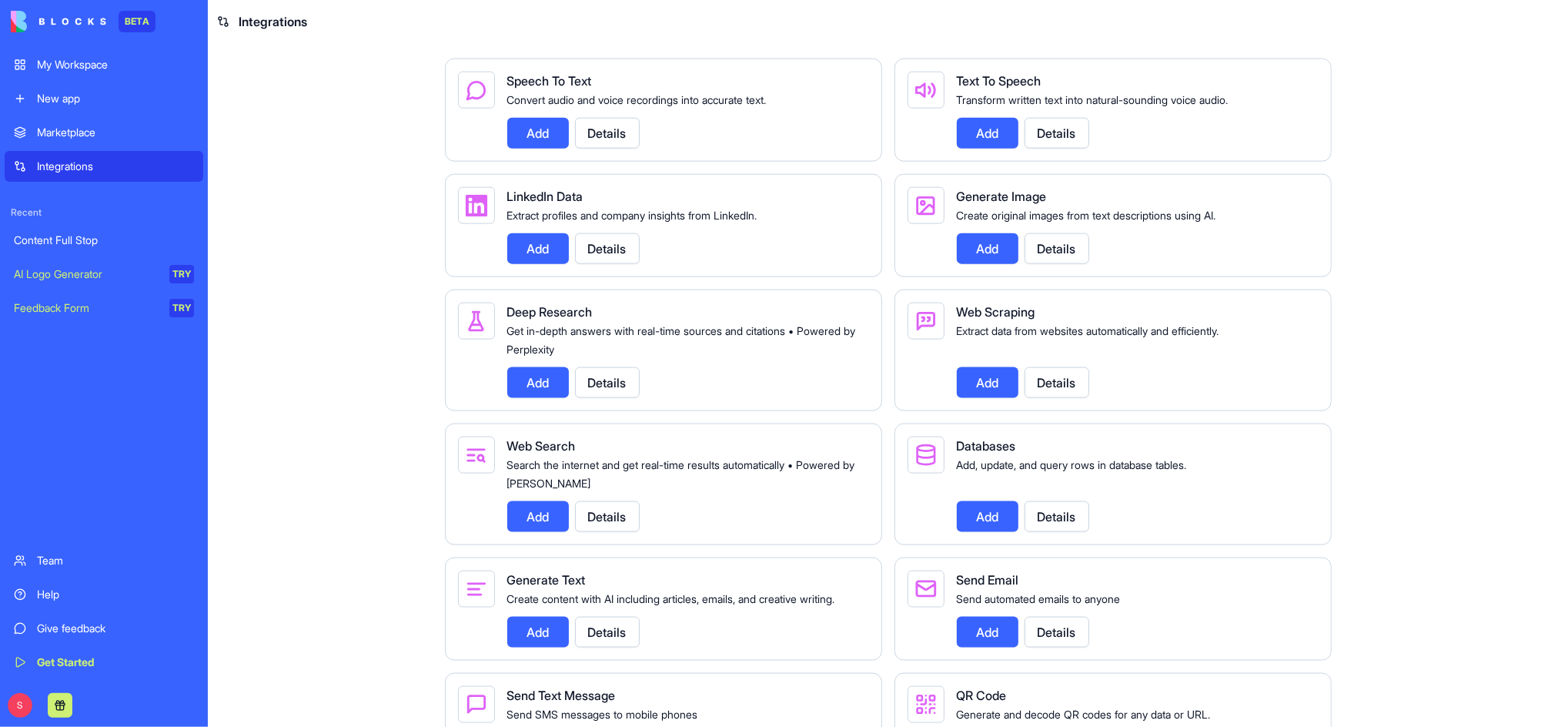
click at [1068, 648] on button "Details" at bounding box center [1057, 632] width 65 height 31
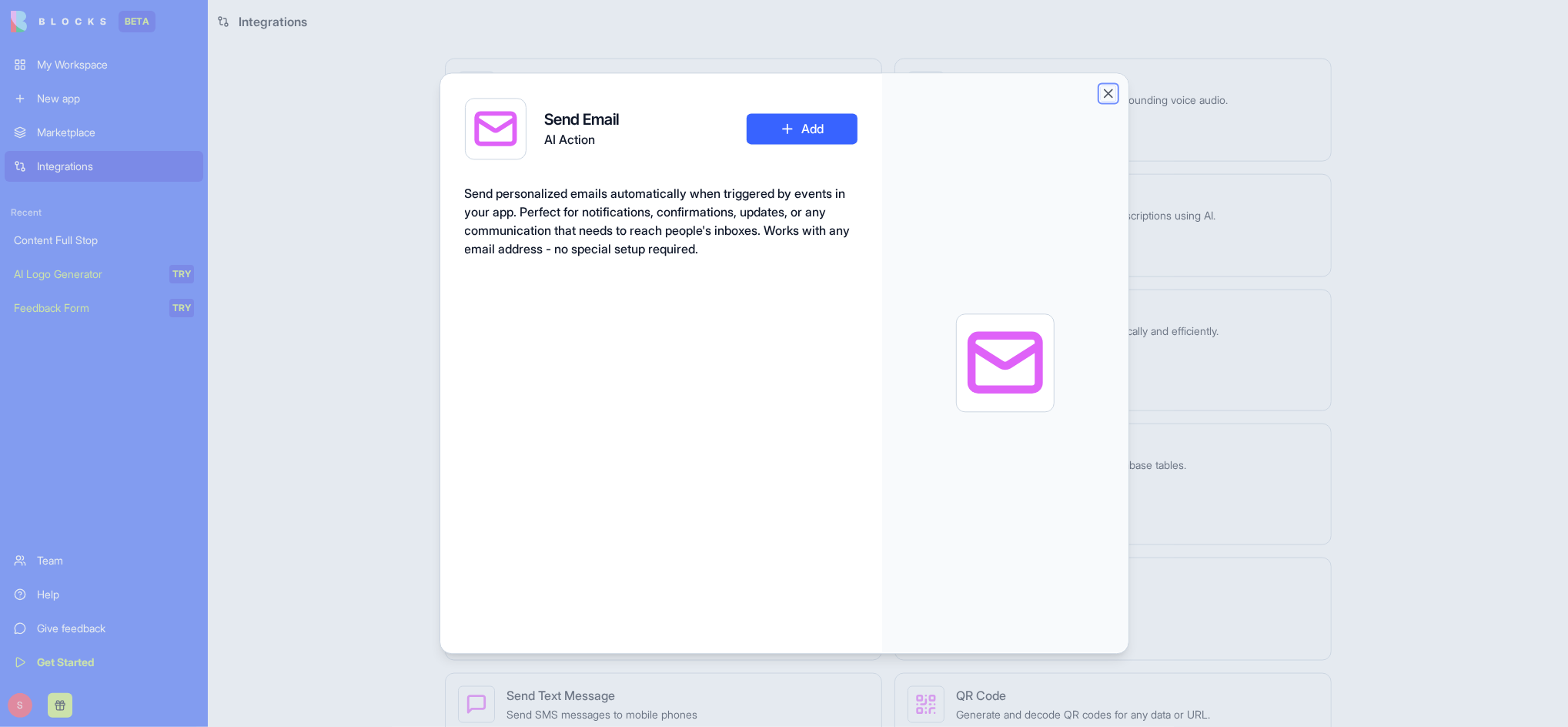
click at [1100, 95] on button "Close" at bounding box center [1108, 93] width 16 height 16
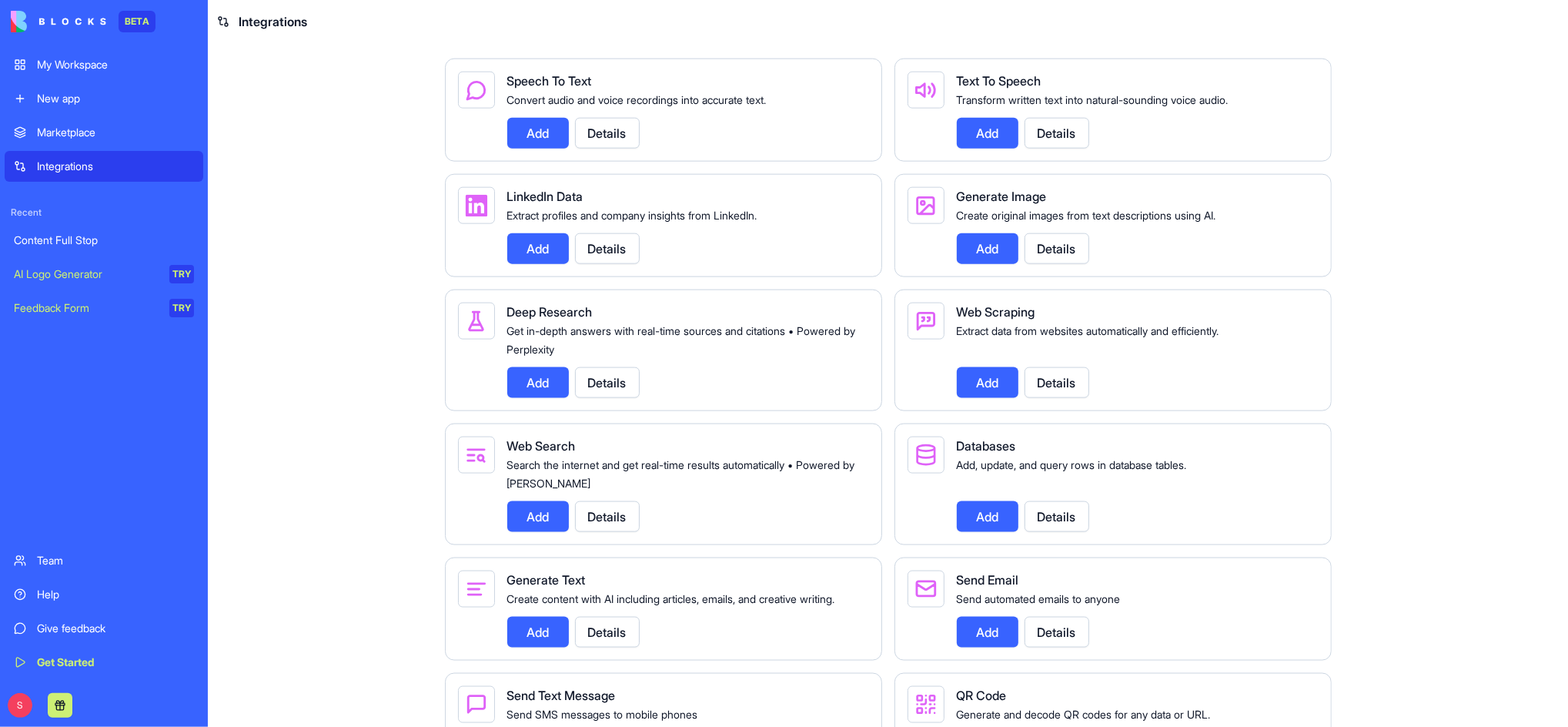
scroll to position [923, 0]
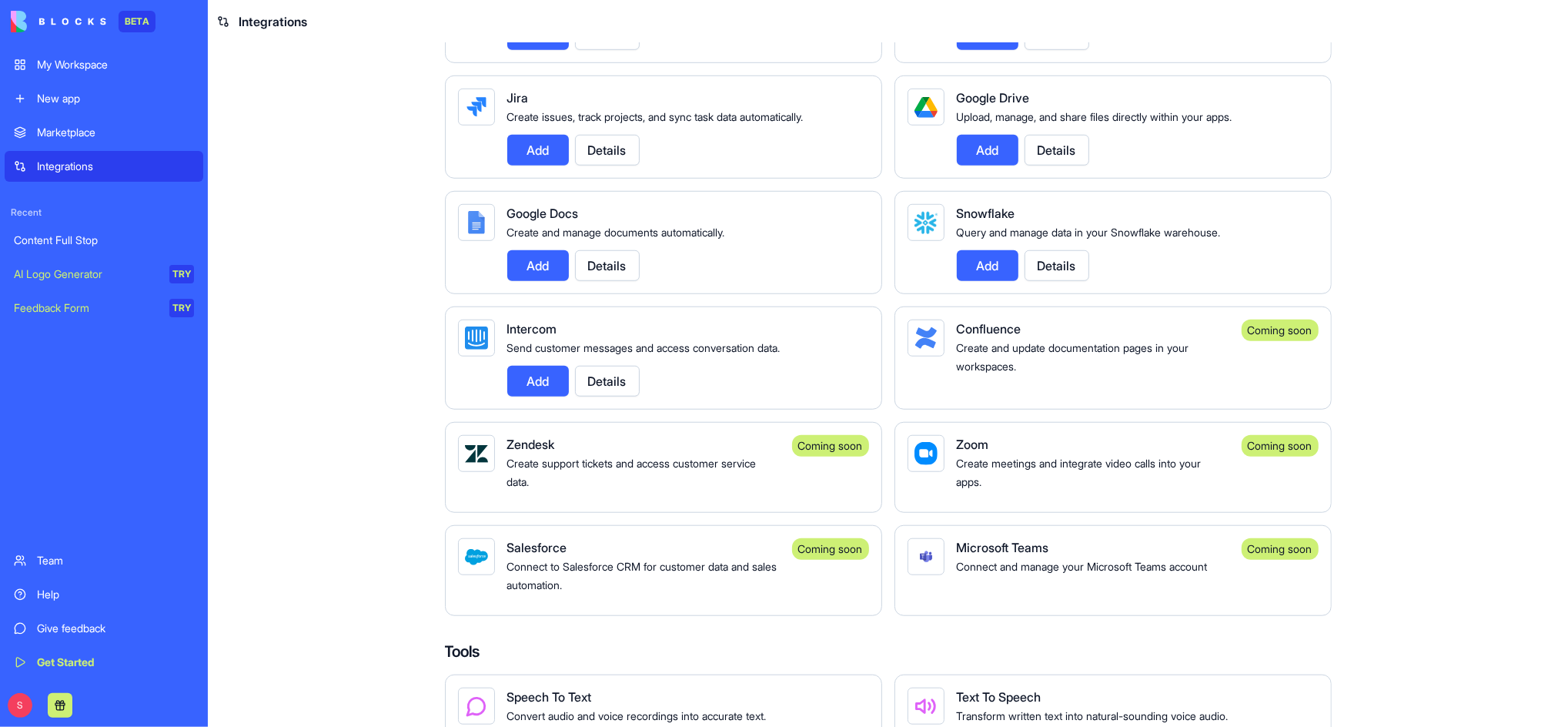
click at [40, 595] on div "Help" at bounding box center [115, 594] width 157 height 16
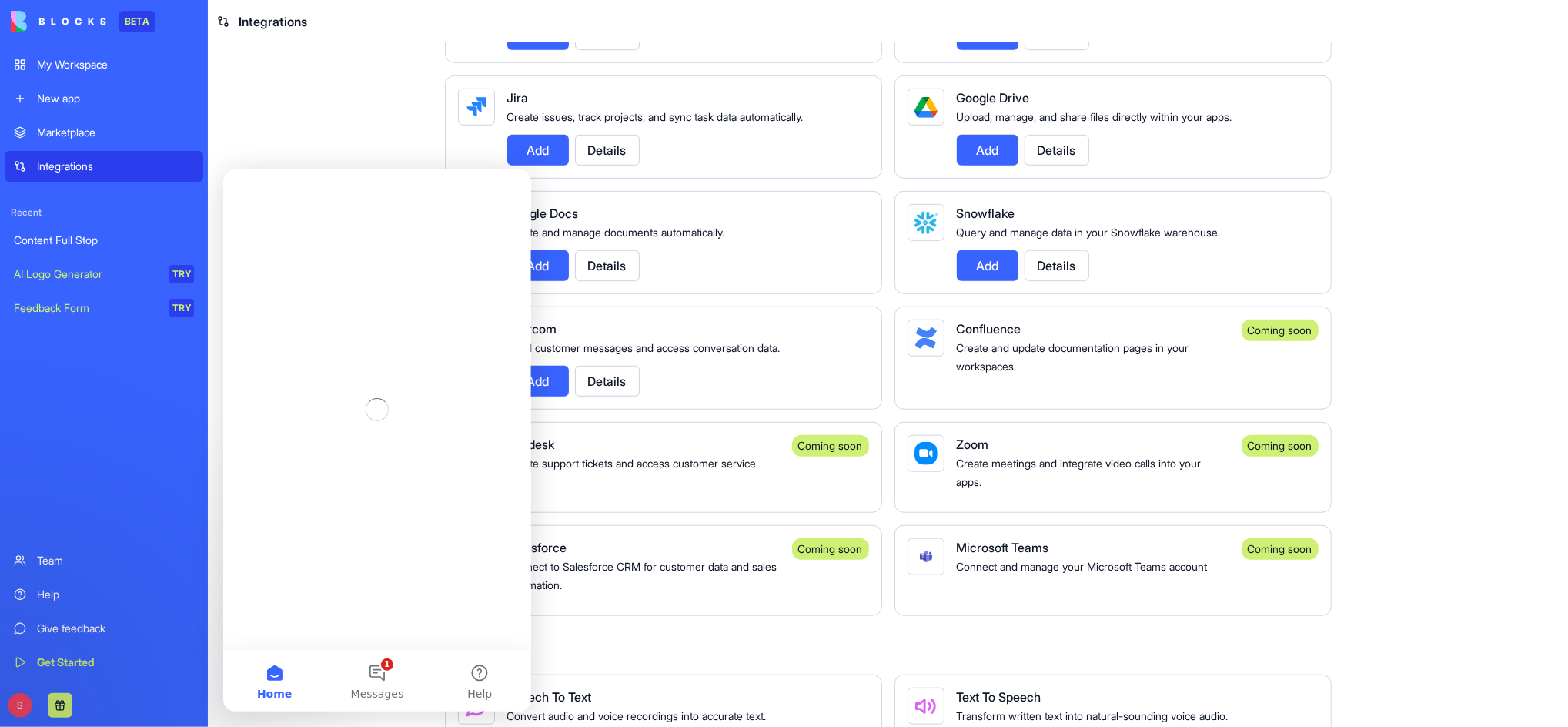
scroll to position [0, 0]
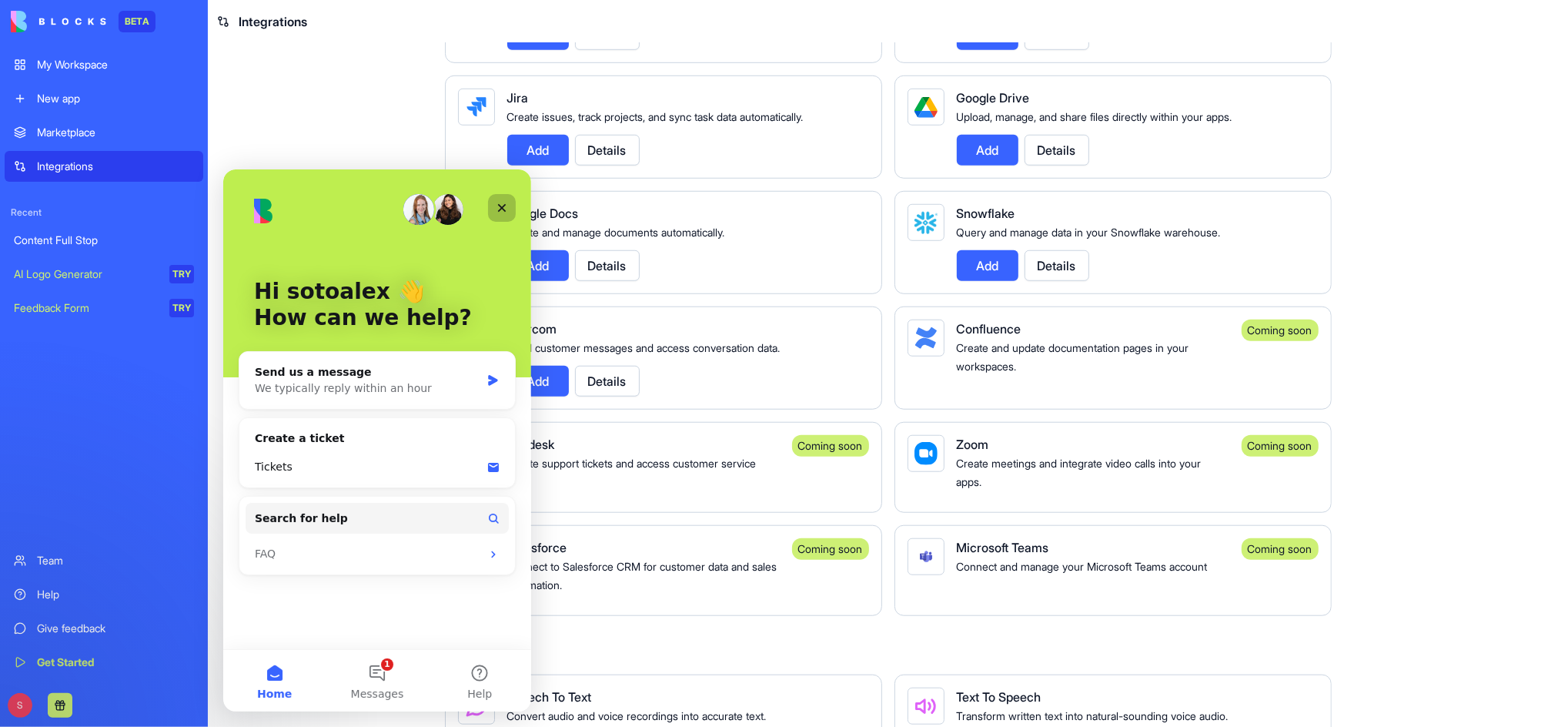
click at [495, 207] on icon "Close" at bounding box center [500, 206] width 12 height 12
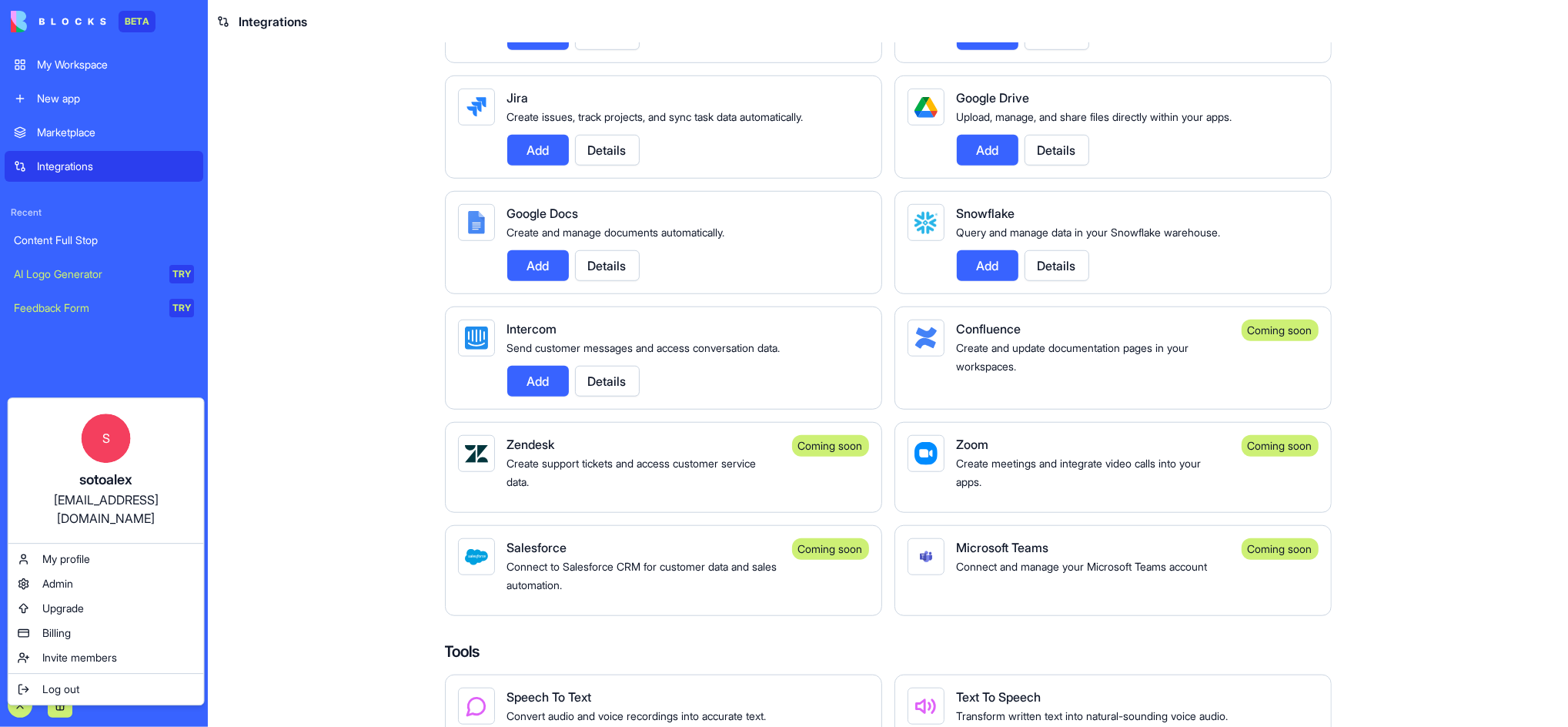
click at [316, 215] on html "BETA My Workspace New app Marketplace Integrations Recent Content Full Stop AI …" at bounding box center [784, 364] width 1568 height 727
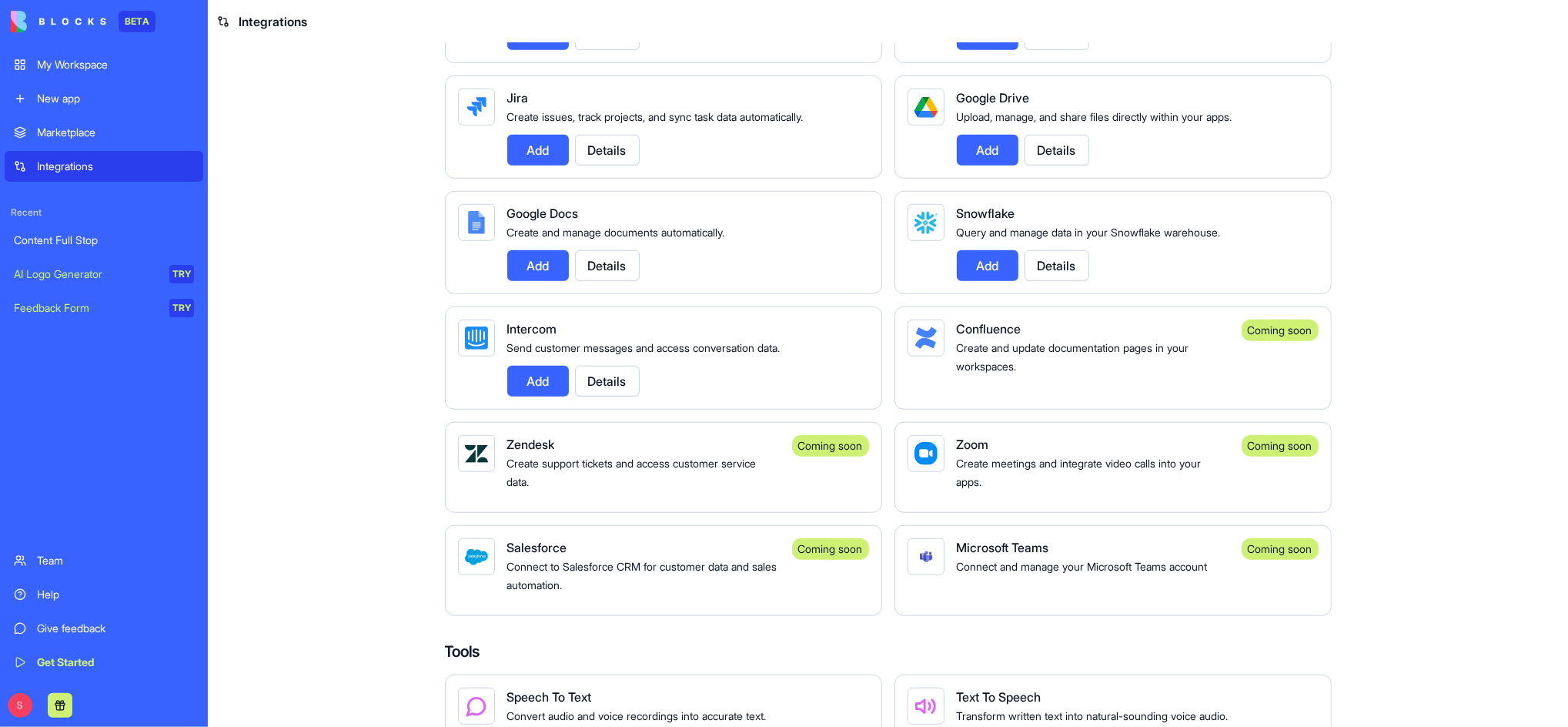
click at [105, 13] on img at bounding box center [58, 22] width 96 height 22
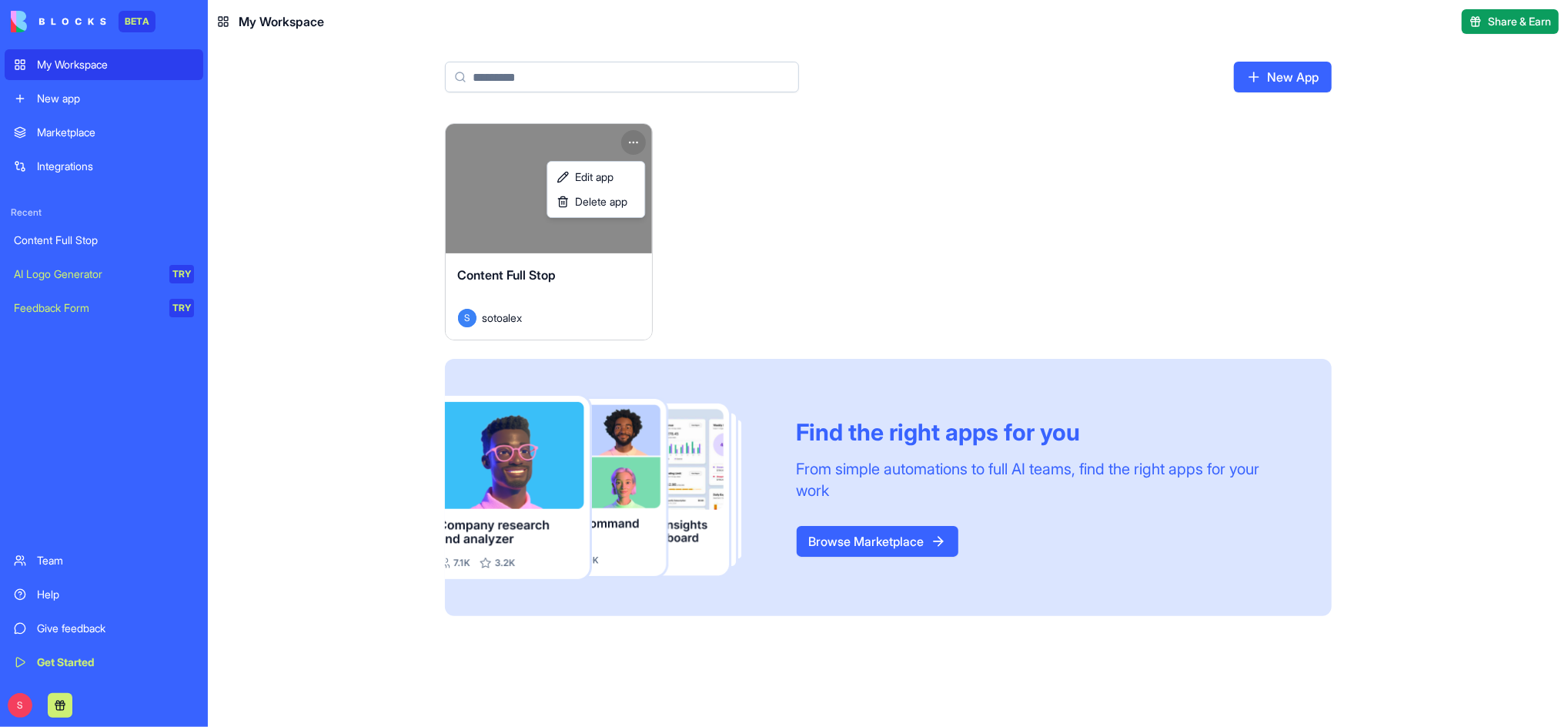
click at [635, 138] on html "BETA My Workspace New app Marketplace Integrations Recent Content Full Stop AI …" at bounding box center [784, 364] width 1568 height 727
click at [797, 138] on html "BETA My Workspace New app Marketplace Integrations Recent Content Full Stop AI …" at bounding box center [784, 364] width 1568 height 727
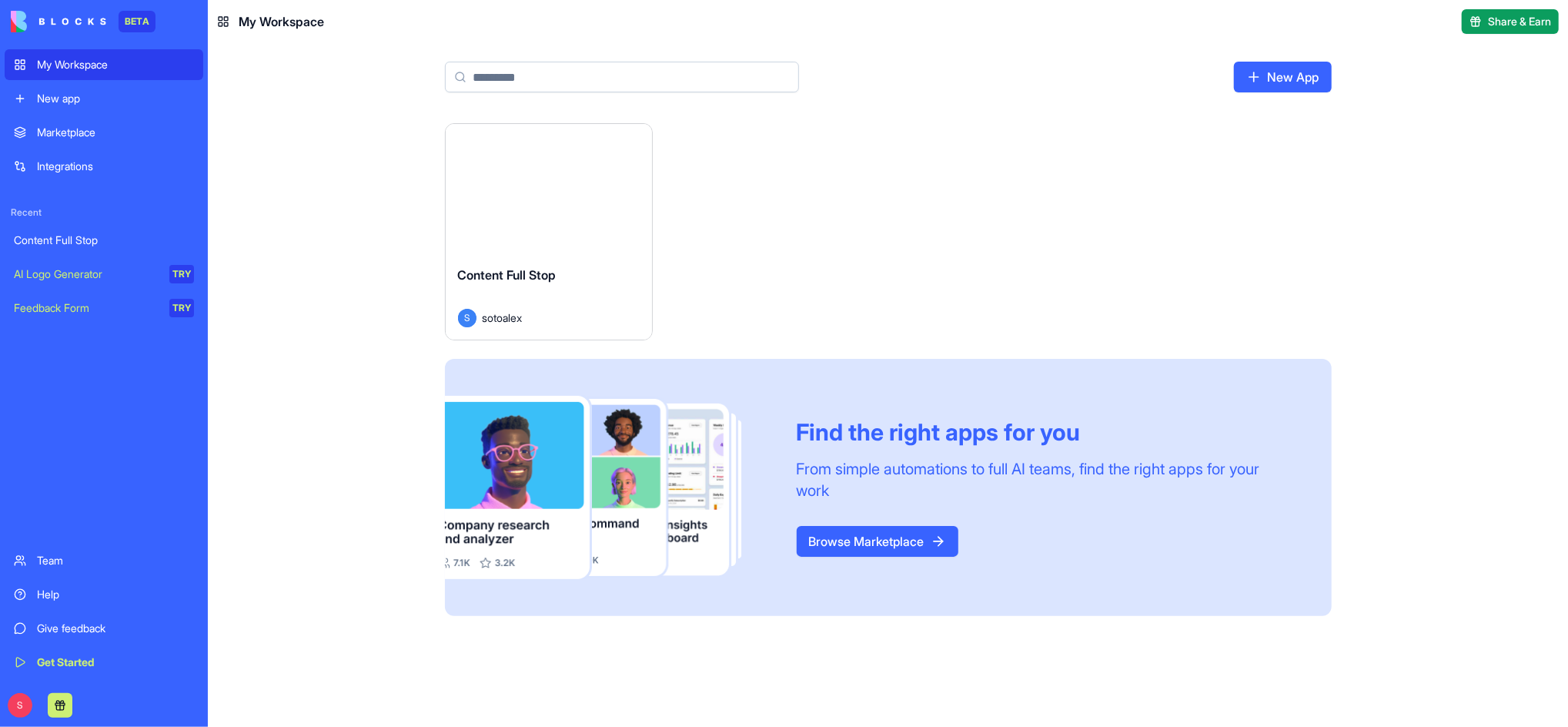
click at [551, 188] on button "Launch" at bounding box center [549, 189] width 115 height 31
click at [538, 189] on button "Launch" at bounding box center [549, 189] width 115 height 31
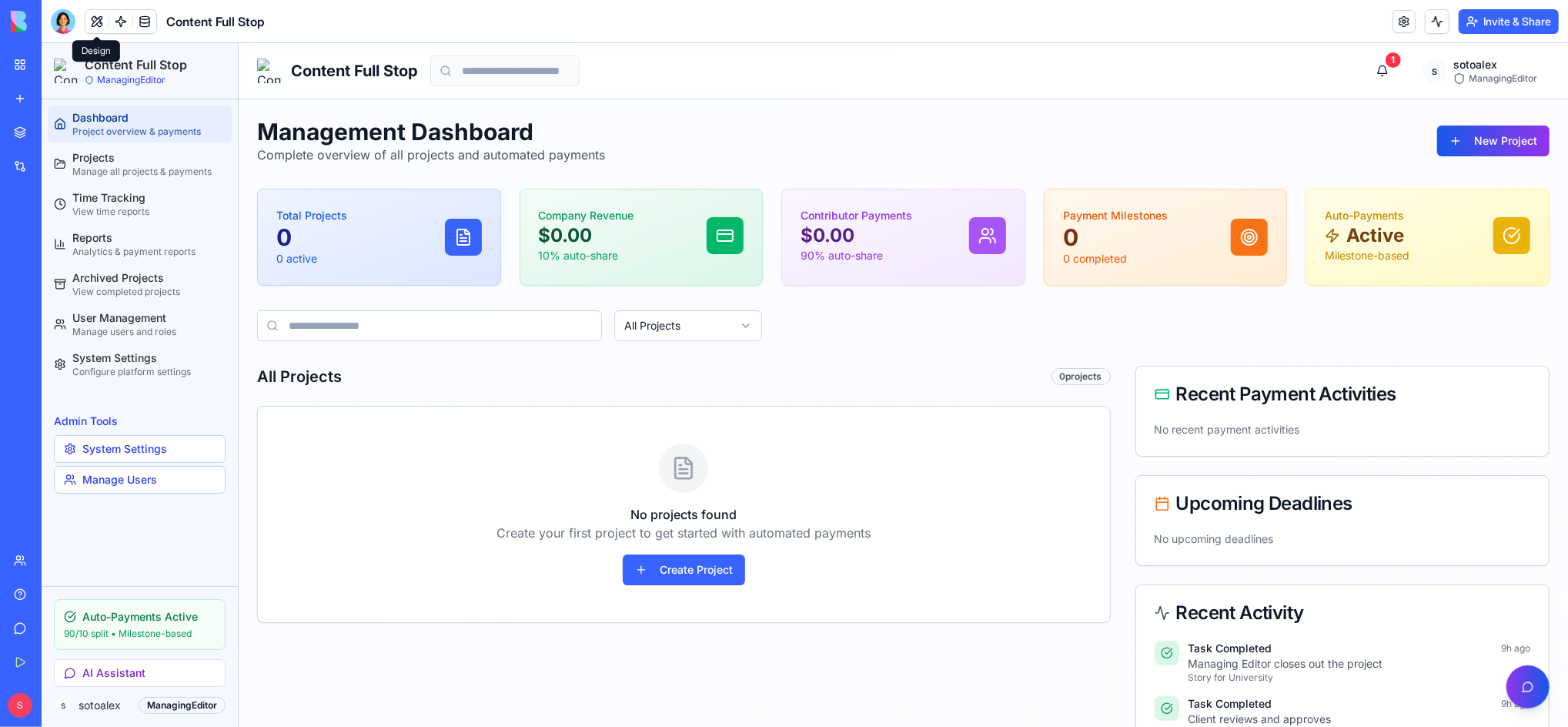
click at [100, 26] on button at bounding box center [97, 21] width 23 height 23
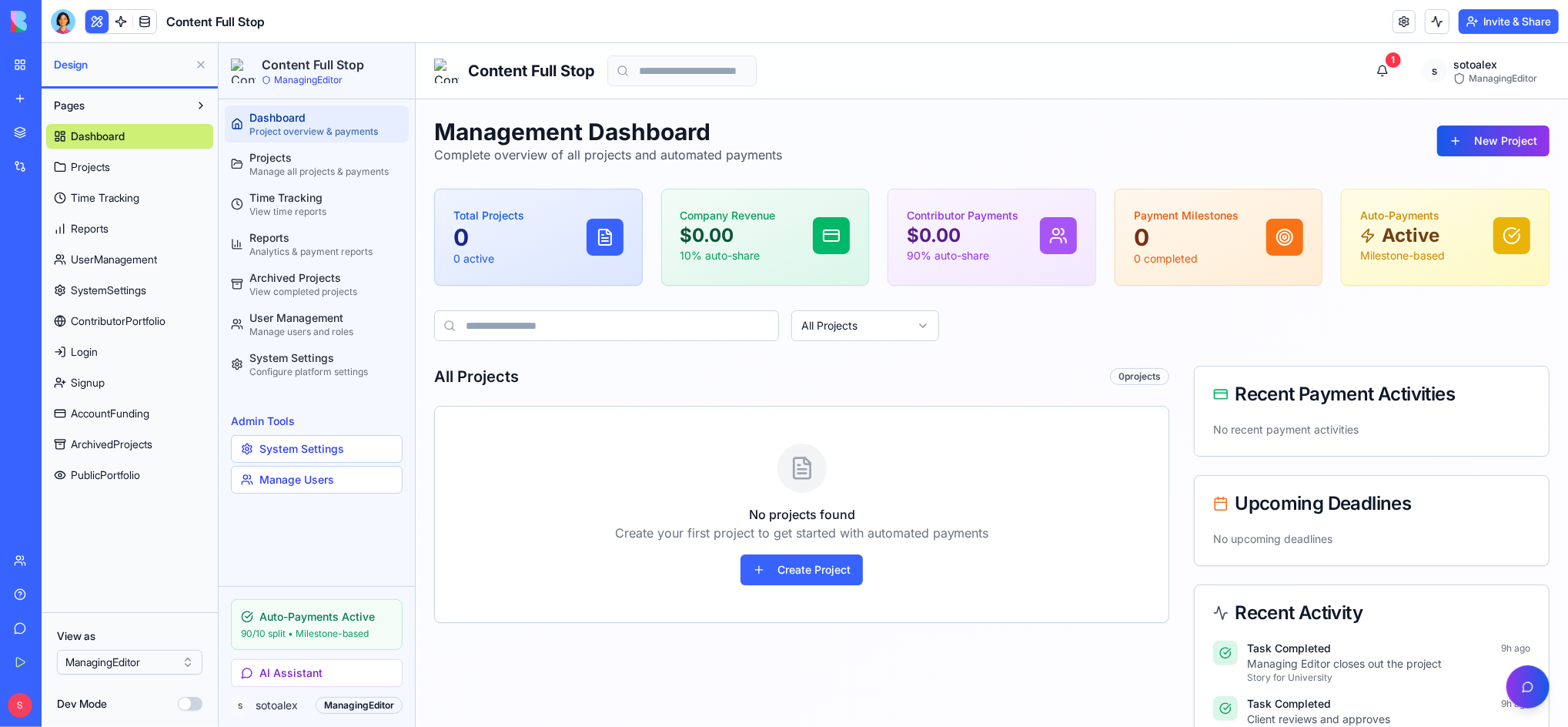
click at [103, 135] on span "Dashboard" at bounding box center [98, 136] width 54 height 16
click at [100, 169] on span "Projects" at bounding box center [90, 166] width 39 height 16
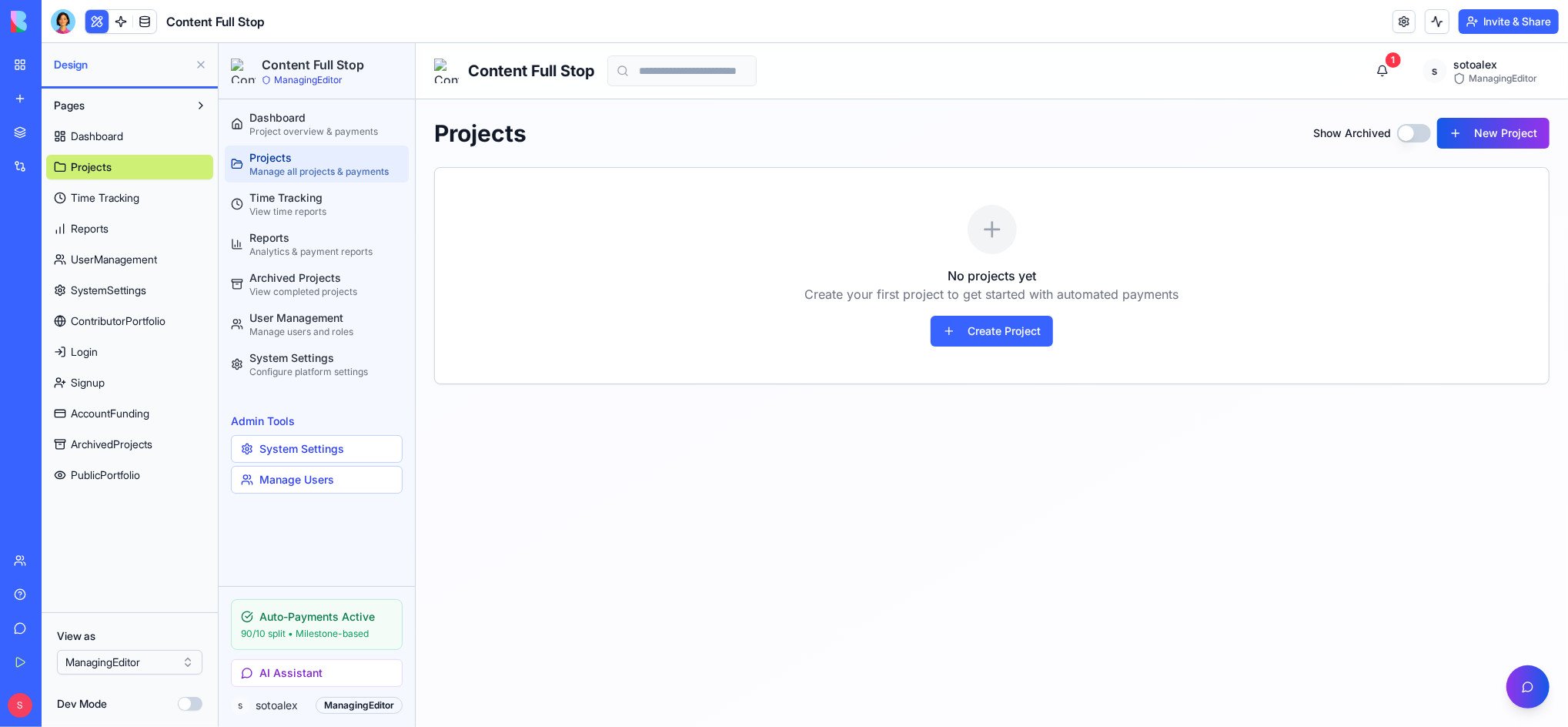
click at [105, 195] on span "Time Tracking" at bounding box center [105, 197] width 68 height 16
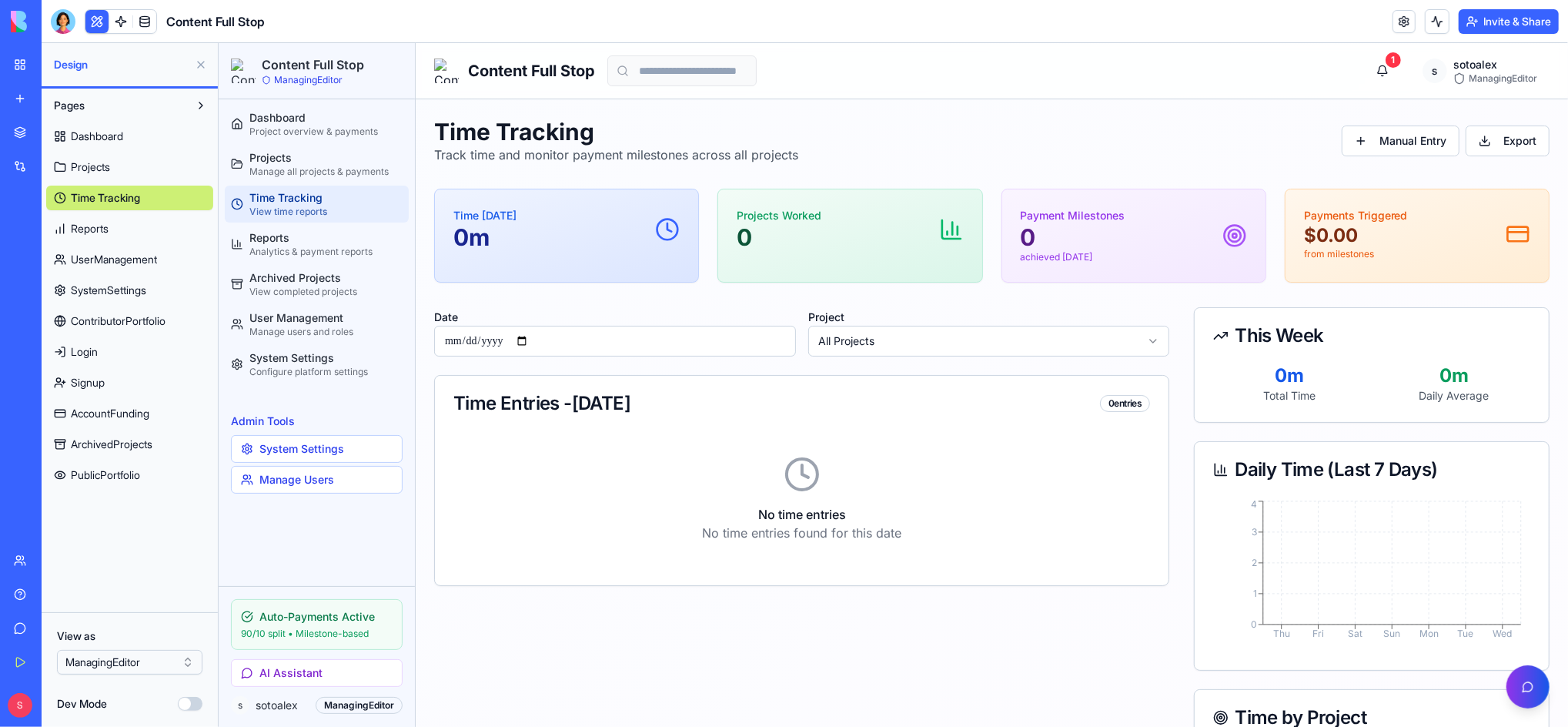
click at [102, 233] on span "Reports" at bounding box center [89, 228] width 37 height 16
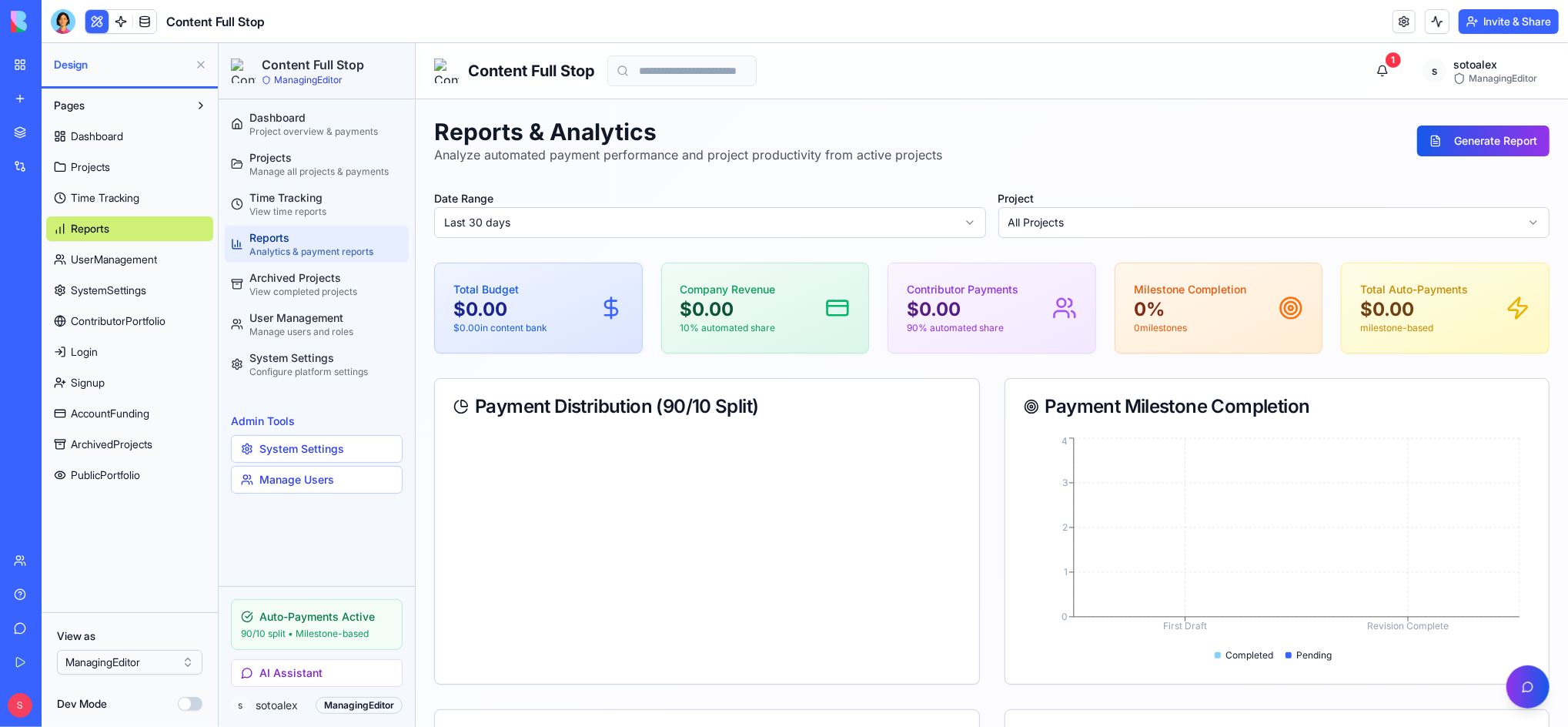
click at [106, 263] on span "UserManagement" at bounding box center [114, 259] width 86 height 16
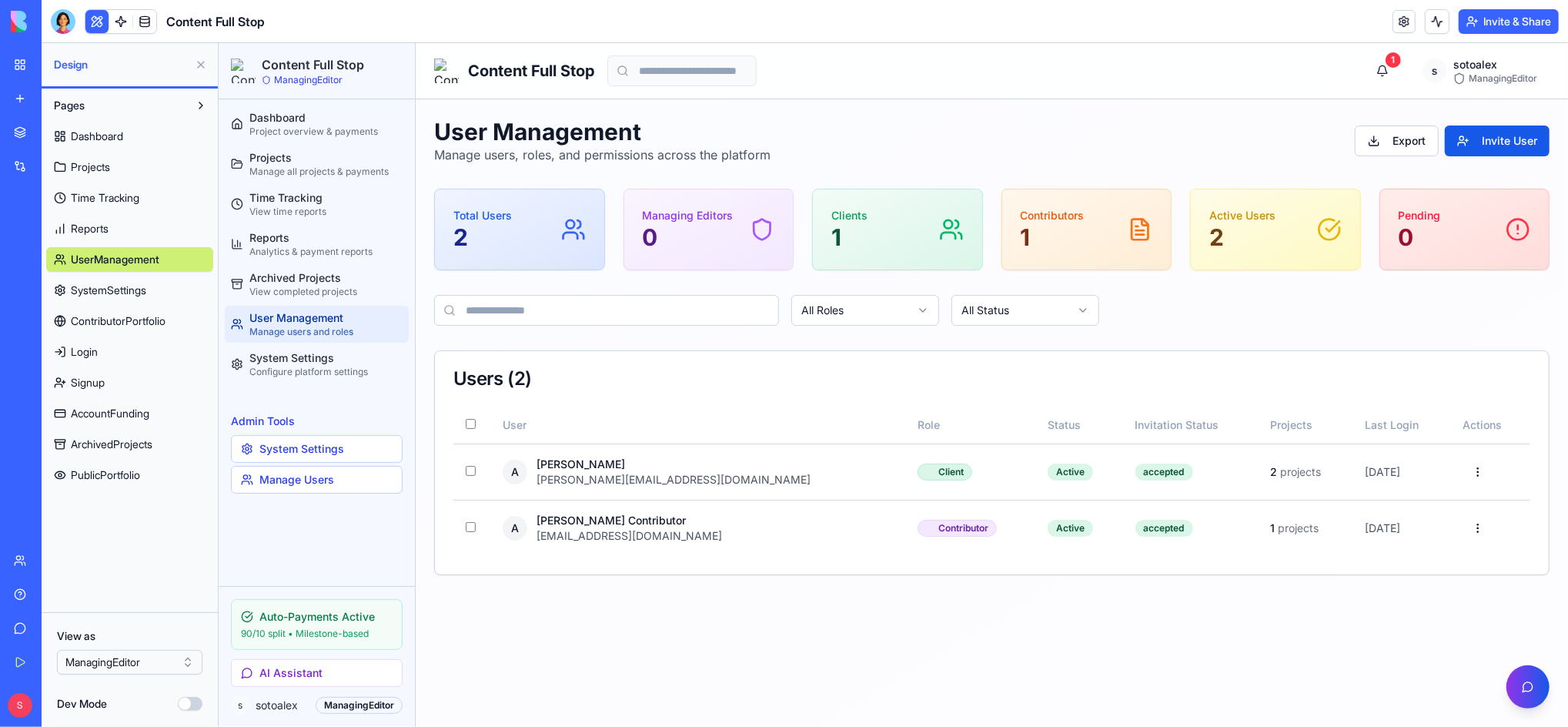
click at [105, 292] on span "SystemSettings" at bounding box center [109, 290] width 76 height 16
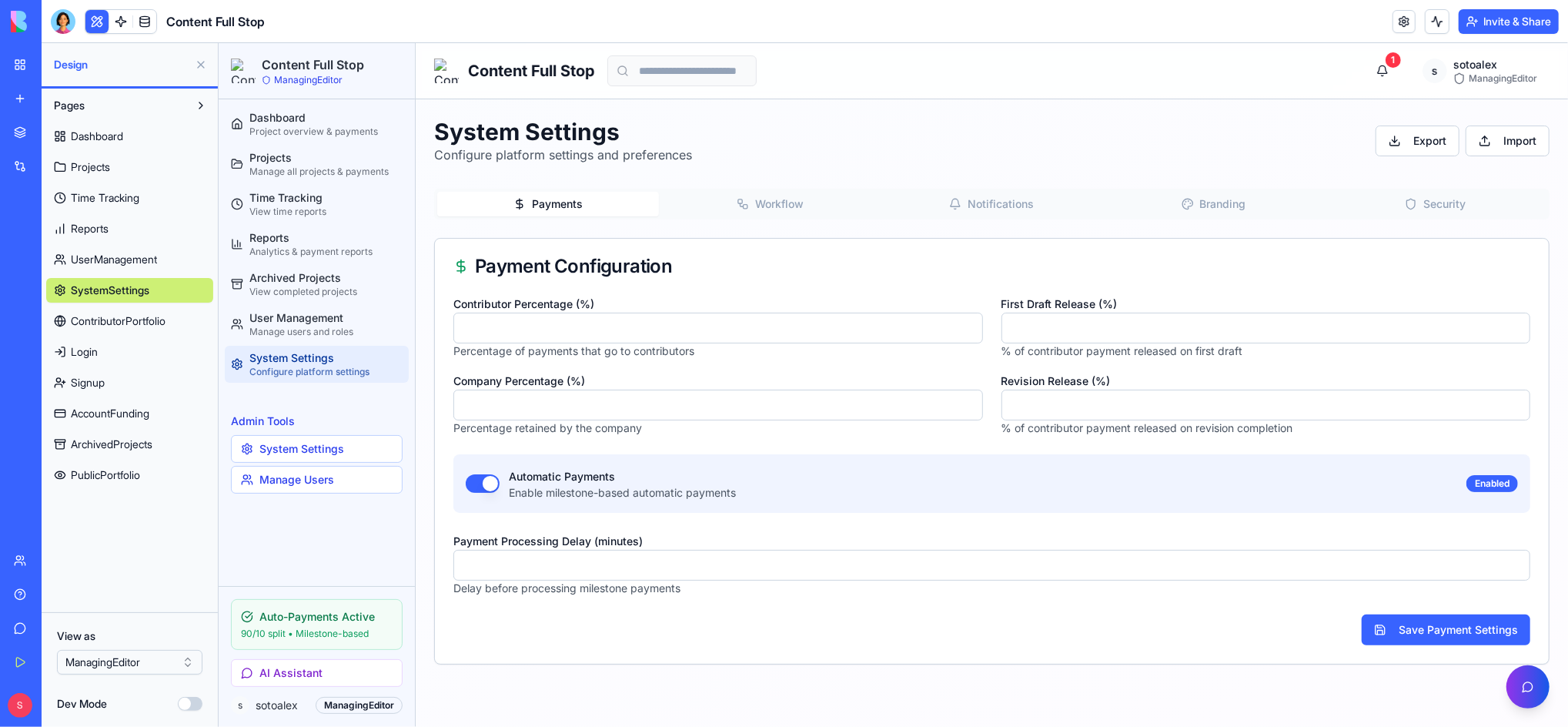
click at [108, 315] on span "ContributorPortfolio" at bounding box center [119, 321] width 95 height 16
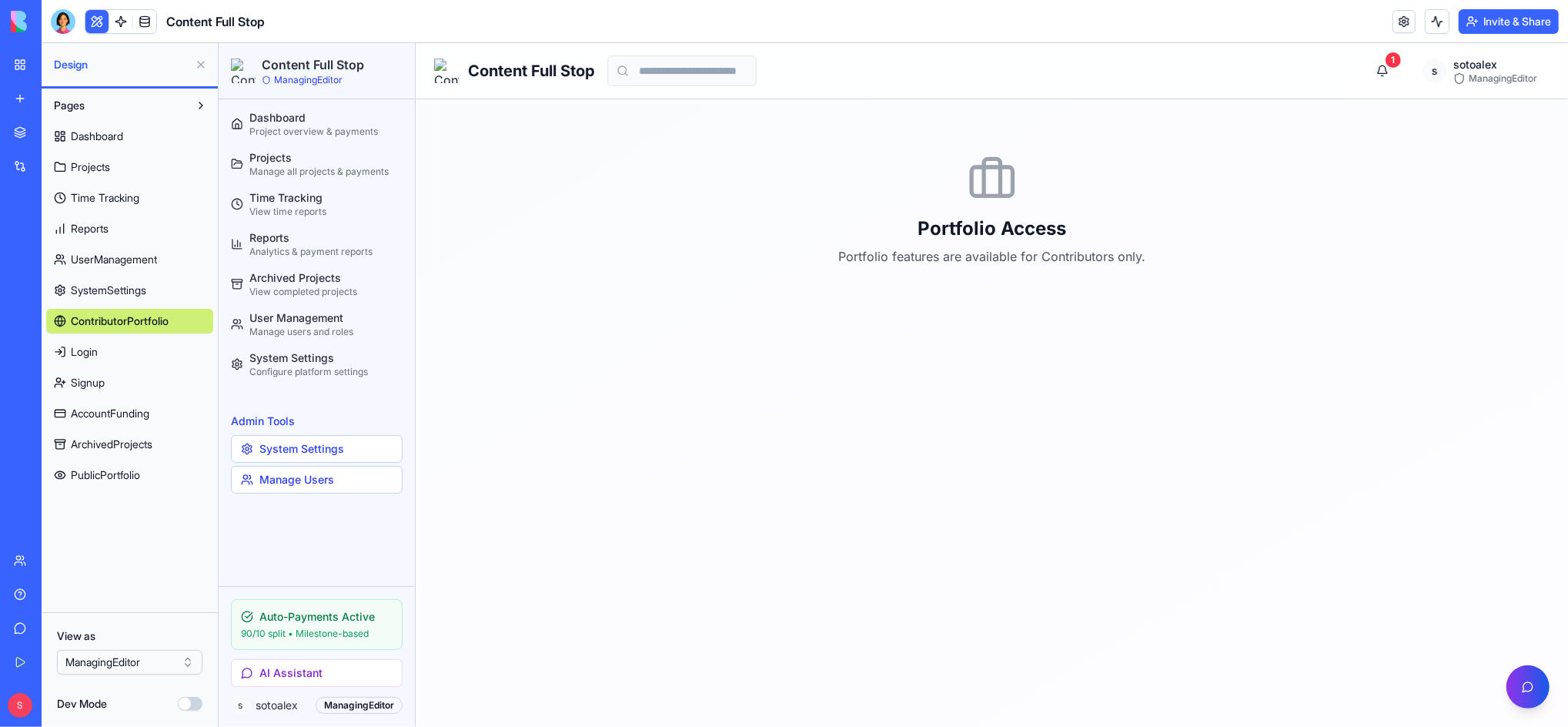
click at [91, 346] on span "Login" at bounding box center [85, 352] width 27 height 16
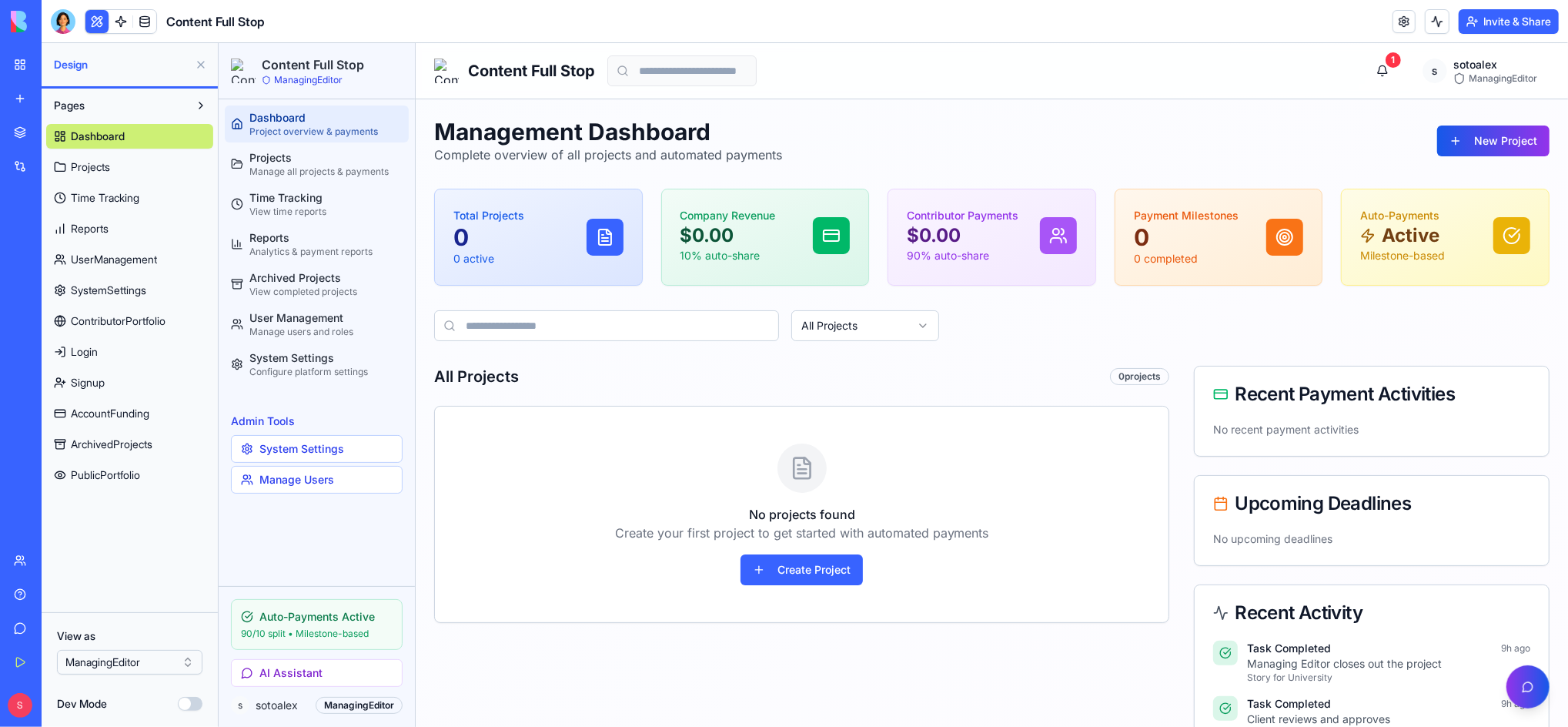
click at [100, 377] on span "Signup" at bounding box center [88, 382] width 34 height 16
click at [96, 345] on span "Login" at bounding box center [85, 352] width 27 height 16
click at [90, 376] on span "Signup" at bounding box center [88, 382] width 34 height 16
click at [93, 336] on div "Dashboard Projects Time Tracking Reports UserManagement SystemSettings Contribu…" at bounding box center [130, 302] width 167 height 370
click at [89, 345] on span "Login" at bounding box center [85, 352] width 27 height 16
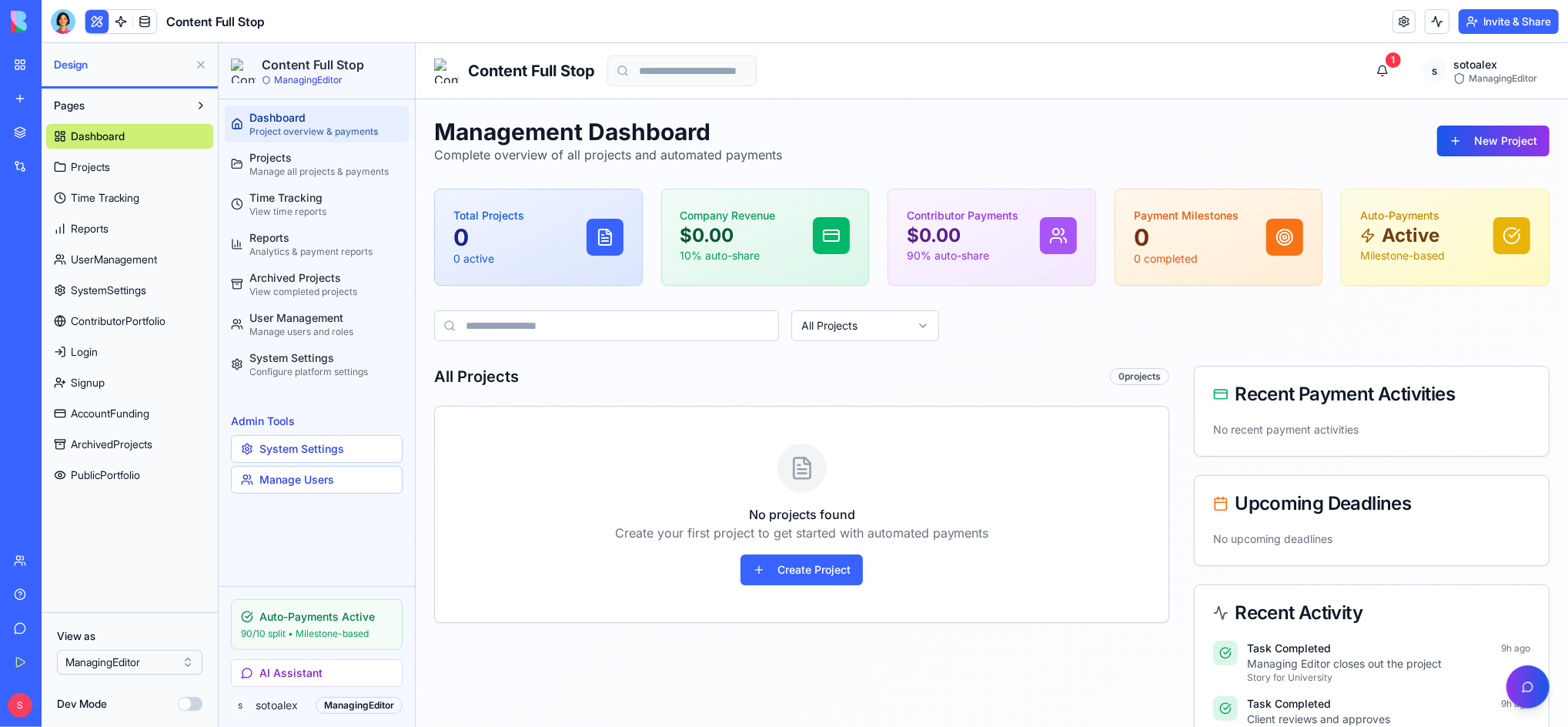
click at [100, 409] on span "AccountFunding" at bounding box center [110, 413] width 79 height 16
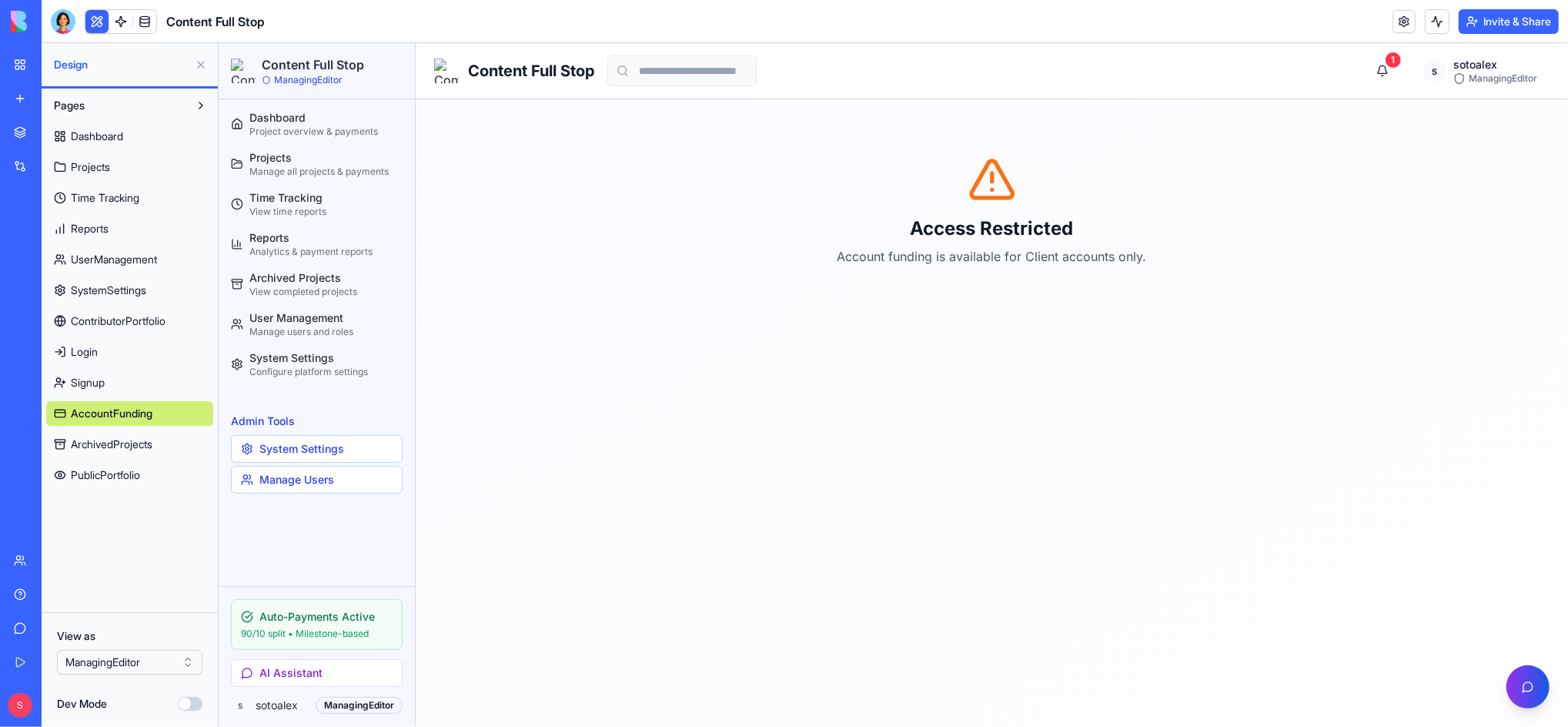
click at [117, 440] on span "ArchivedProjects" at bounding box center [111, 444] width 81 height 16
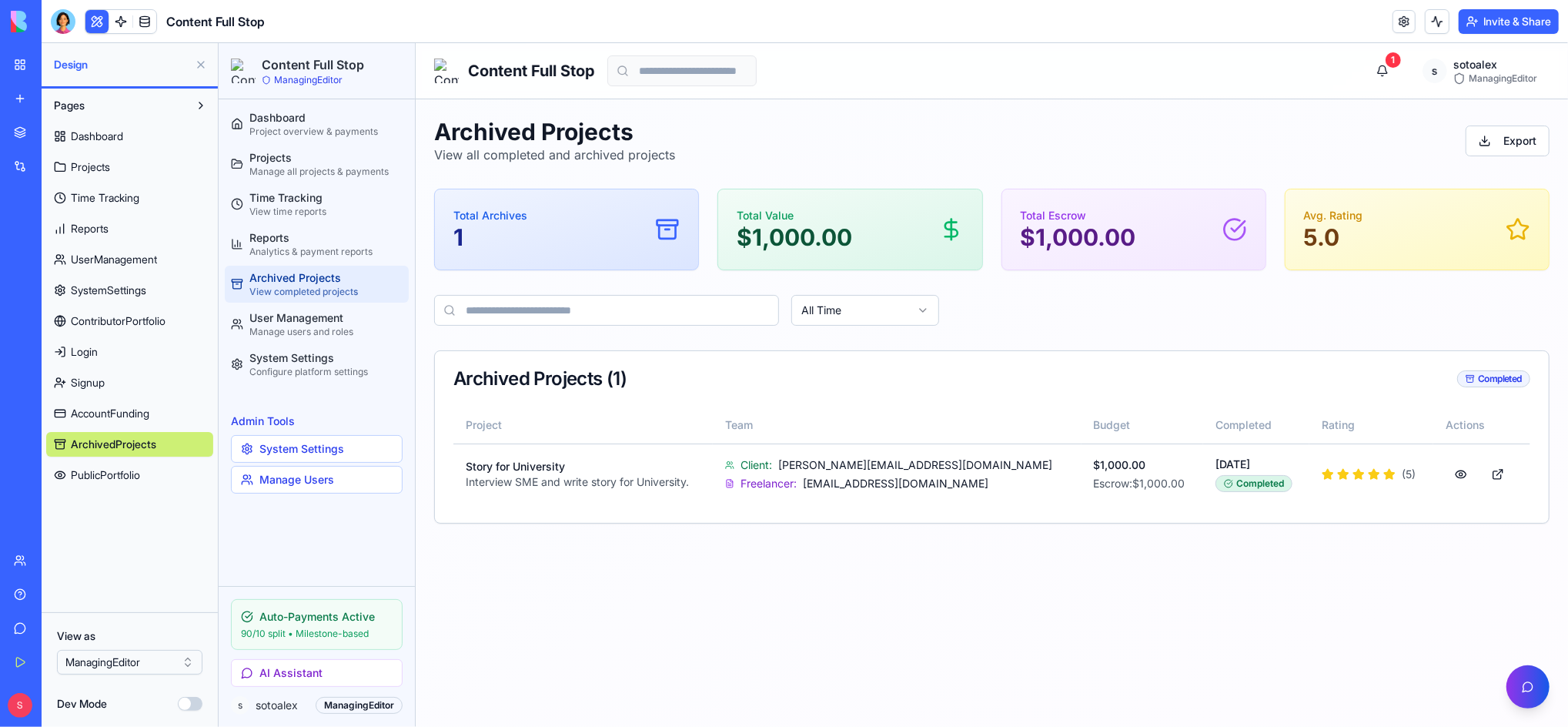
click at [108, 472] on span "PublicPortfolio" at bounding box center [106, 475] width 69 height 16
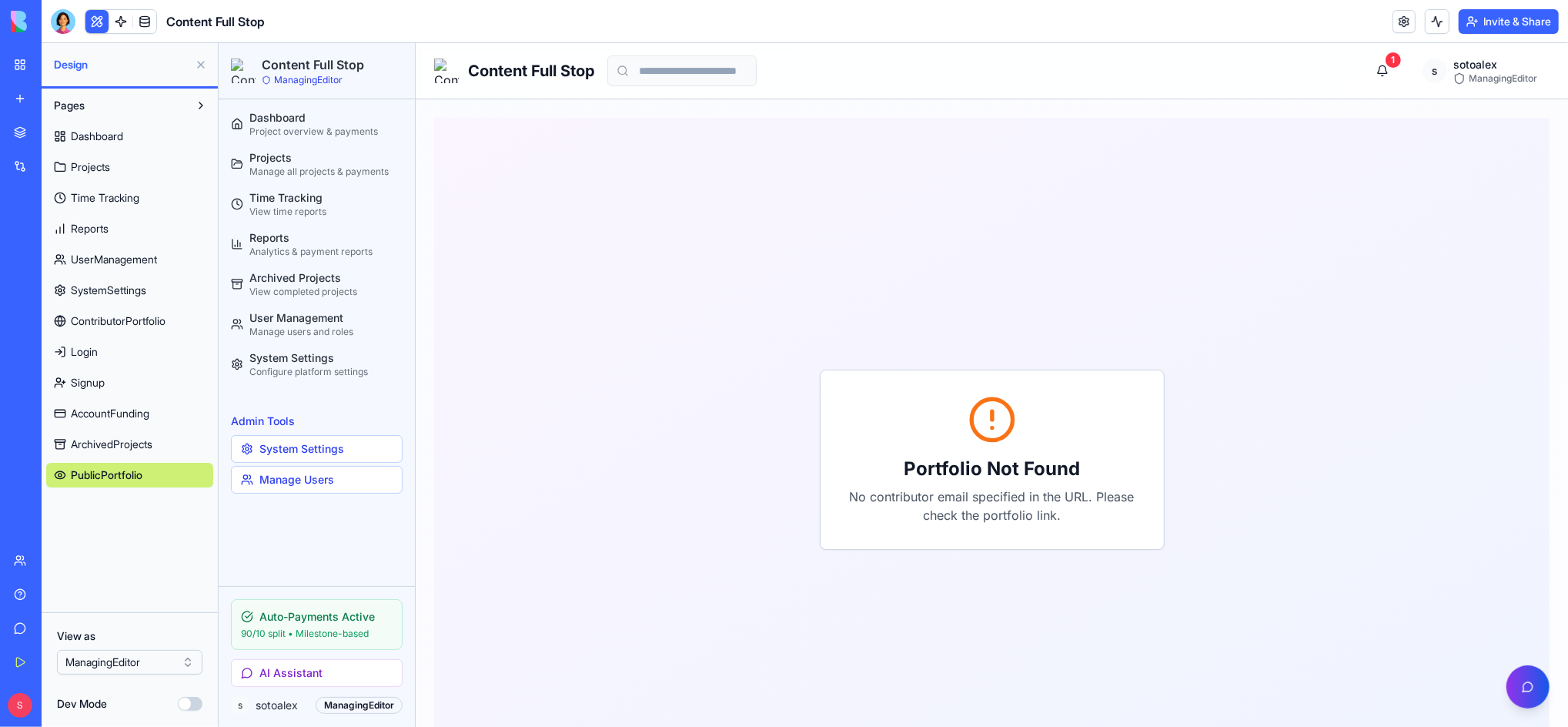
click at [57, 659] on div "Get Started" at bounding box center [47, 661] width 20 height 16
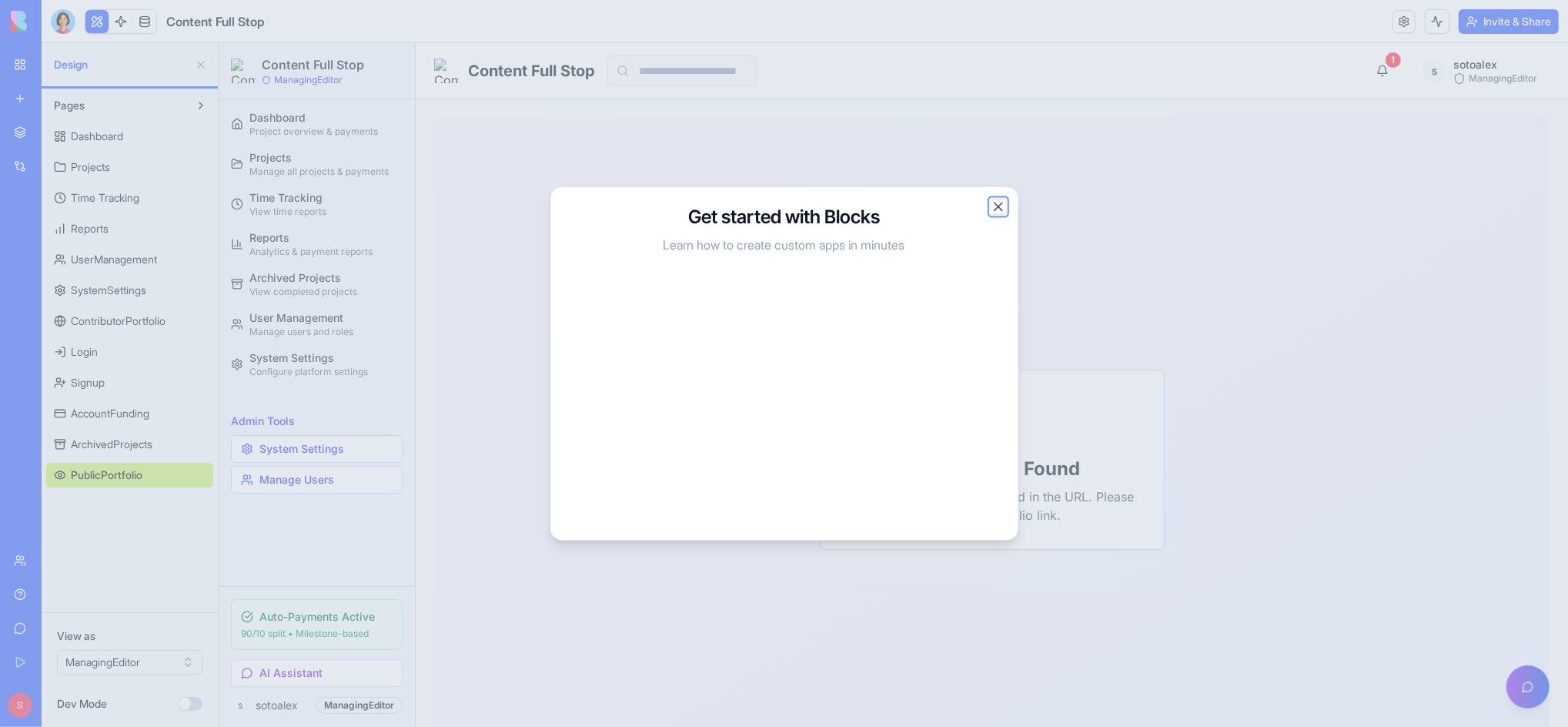
click at [994, 209] on button "Close" at bounding box center [998, 206] width 16 height 16
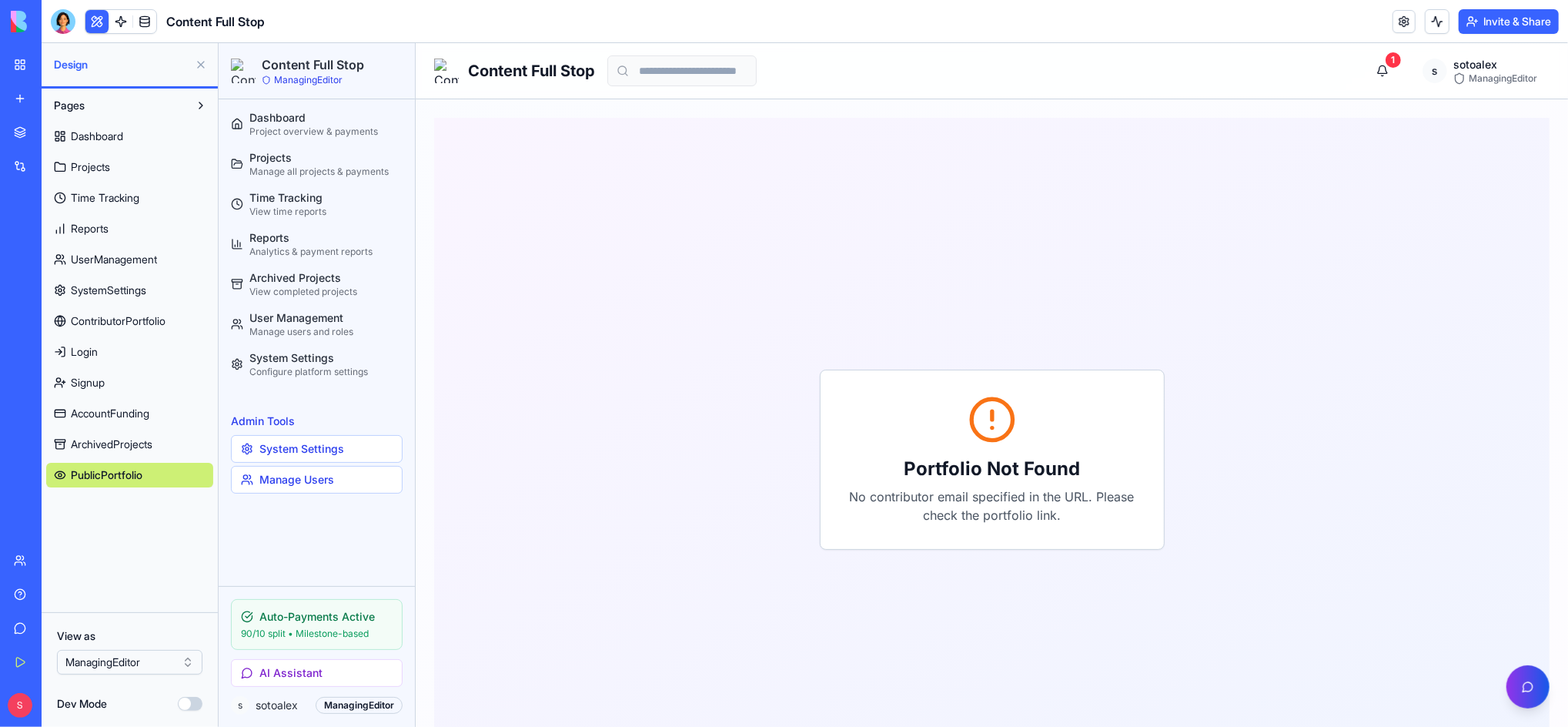
click at [90, 132] on span "Dashboard" at bounding box center [97, 136] width 52 height 16
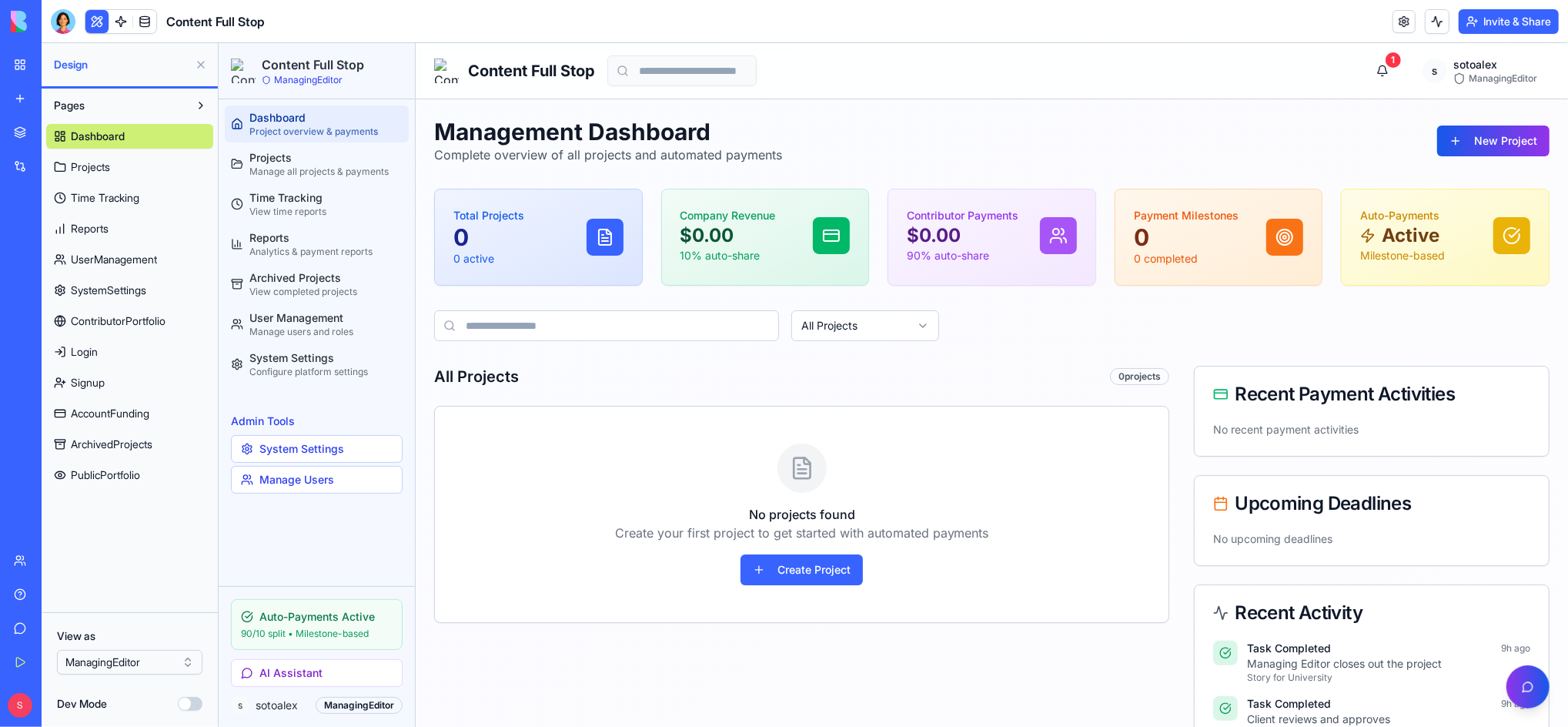
click at [1060, 148] on div "Management Dashboard Complete overview of all projects and automated payments N…" at bounding box center [991, 140] width 1115 height 47
click at [1015, 336] on div "All Projects" at bounding box center [991, 325] width 1115 height 31
drag, startPoint x: 904, startPoint y: 424, endPoint x: 855, endPoint y: 366, distance: 75.9
click at [855, 366] on div "All Projects 0 projects No projects found Create your first project to get star…" at bounding box center [801, 654] width 735 height 577
click at [997, 390] on div "All Projects 0 projects No projects found Create your first project to get star…" at bounding box center [801, 654] width 735 height 577
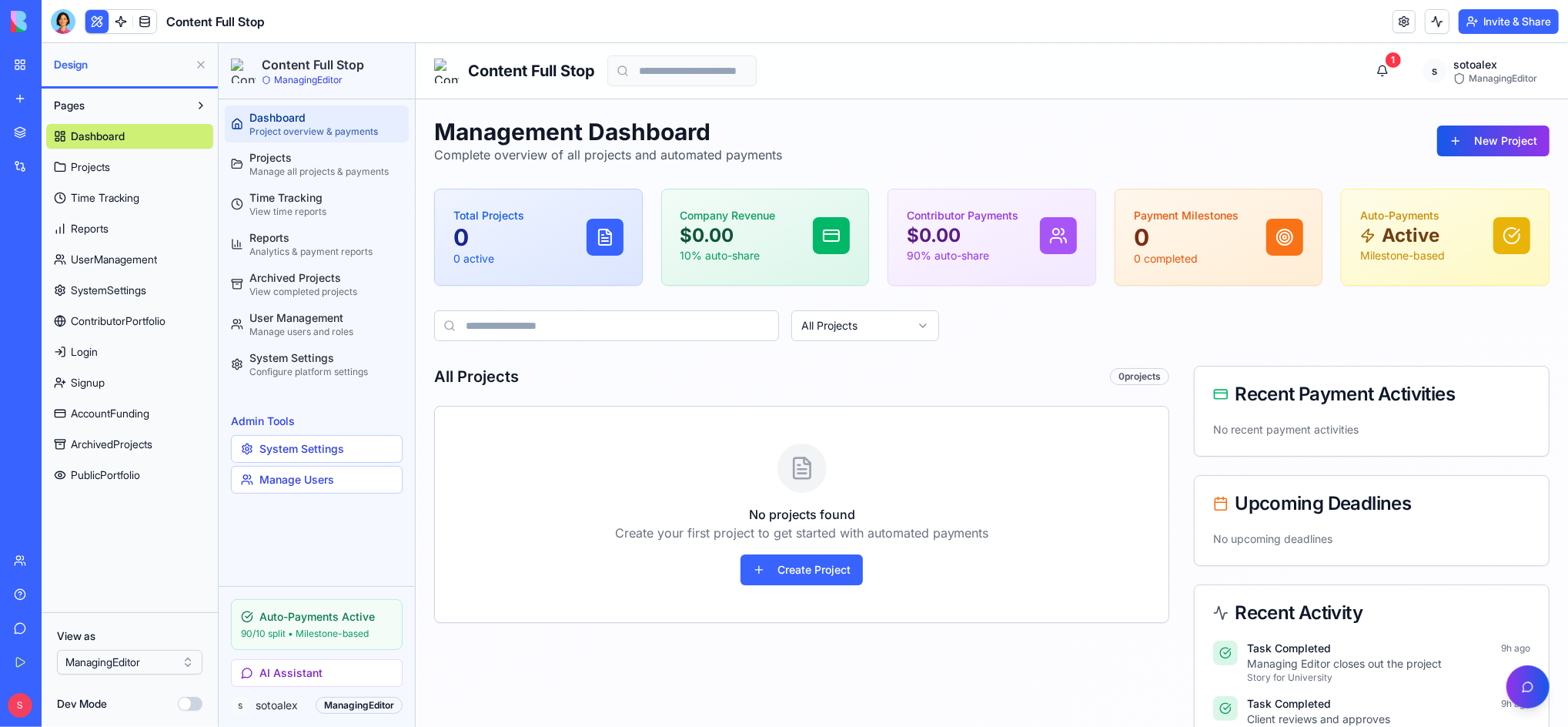
click at [84, 168] on span "Projects" at bounding box center [90, 166] width 39 height 16
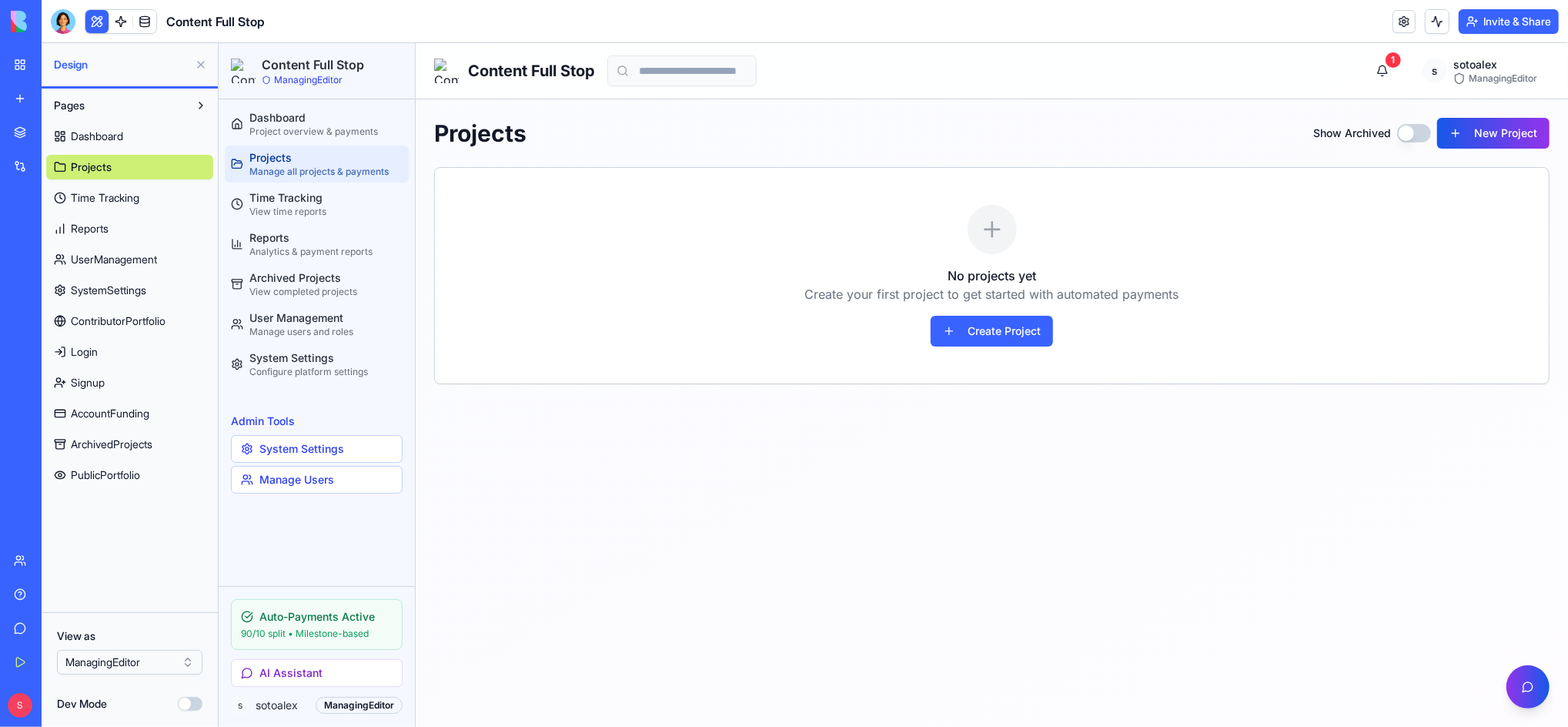
click at [89, 203] on span "Time Tracking" at bounding box center [105, 197] width 68 height 16
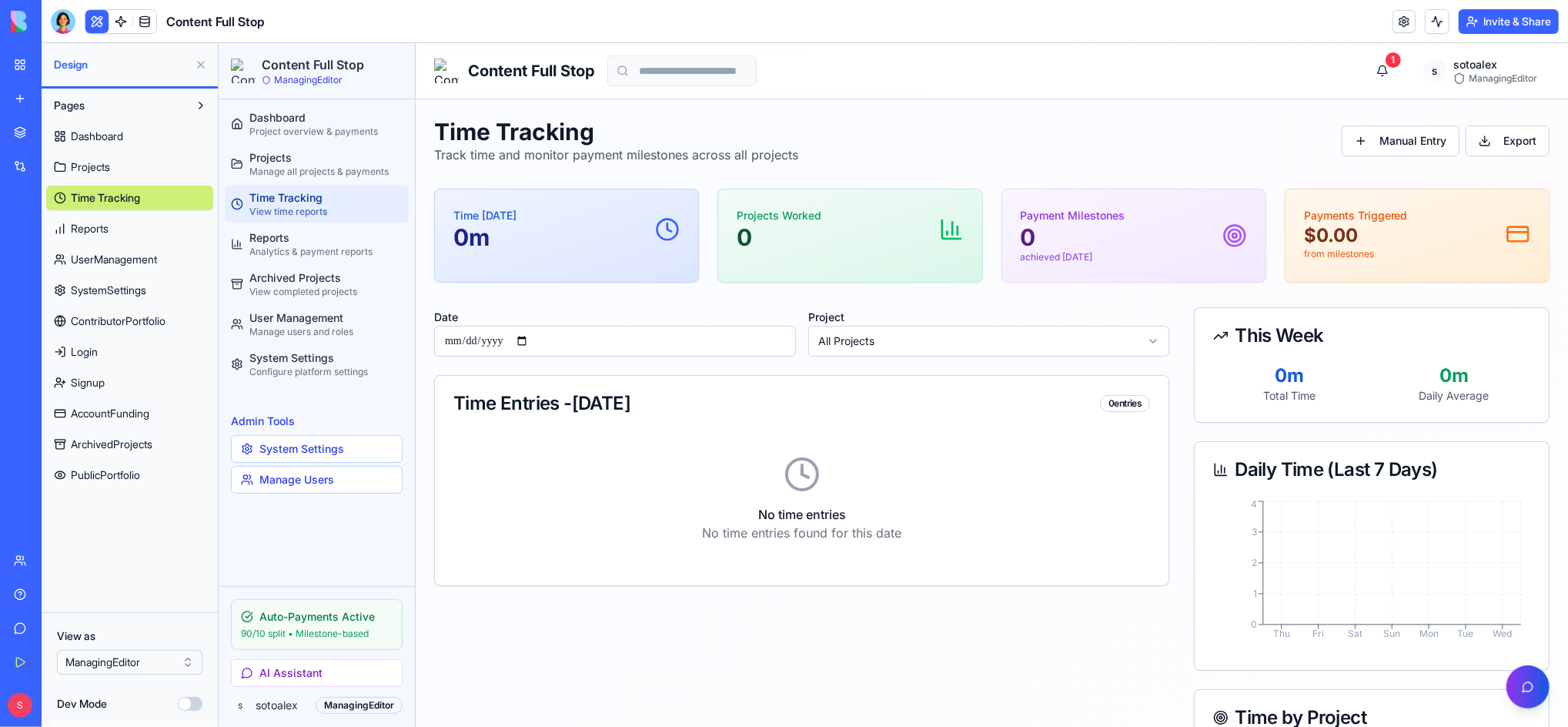
click at [106, 133] on span "Dashboard" at bounding box center [97, 136] width 52 height 16
